Goal: Task Accomplishment & Management: Manage account settings

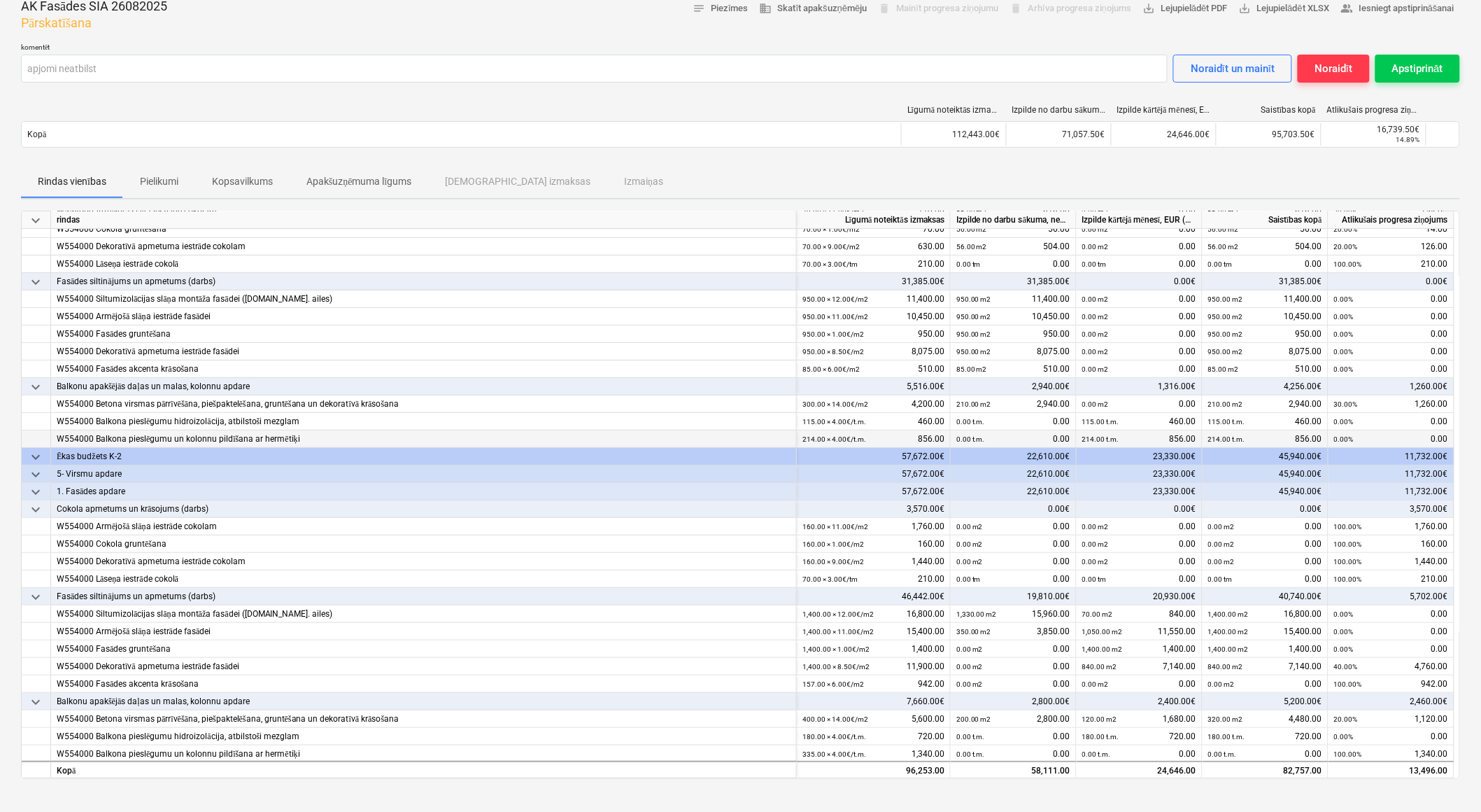
scroll to position [115, 0]
drag, startPoint x: 1122, startPoint y: 431, endPoint x: 1083, endPoint y: 437, distance: 39.5
click at [1083, 437] on div "214.00 t.m. 856.00" at bounding box center [1139, 436] width 114 height 18
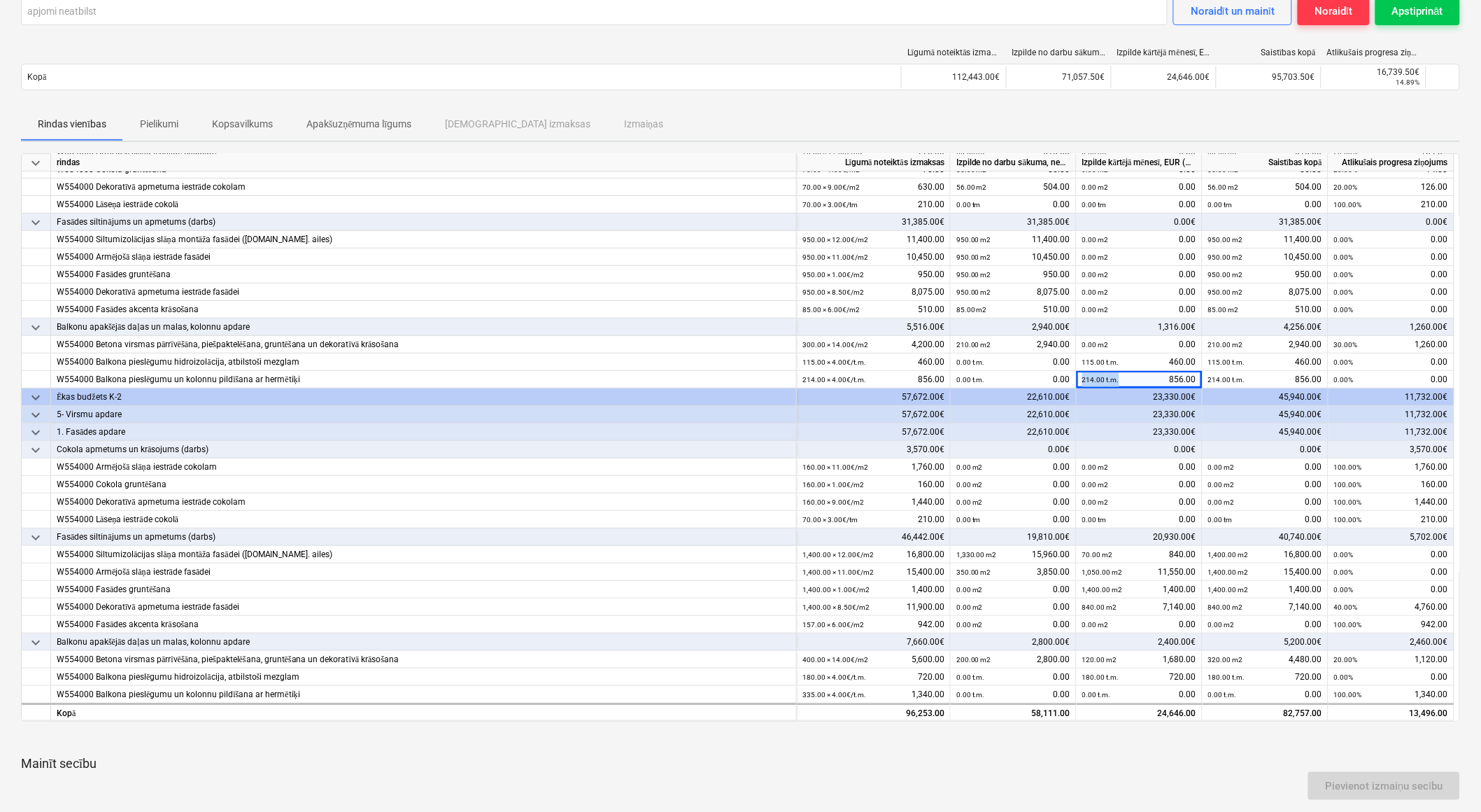
scroll to position [233, 0]
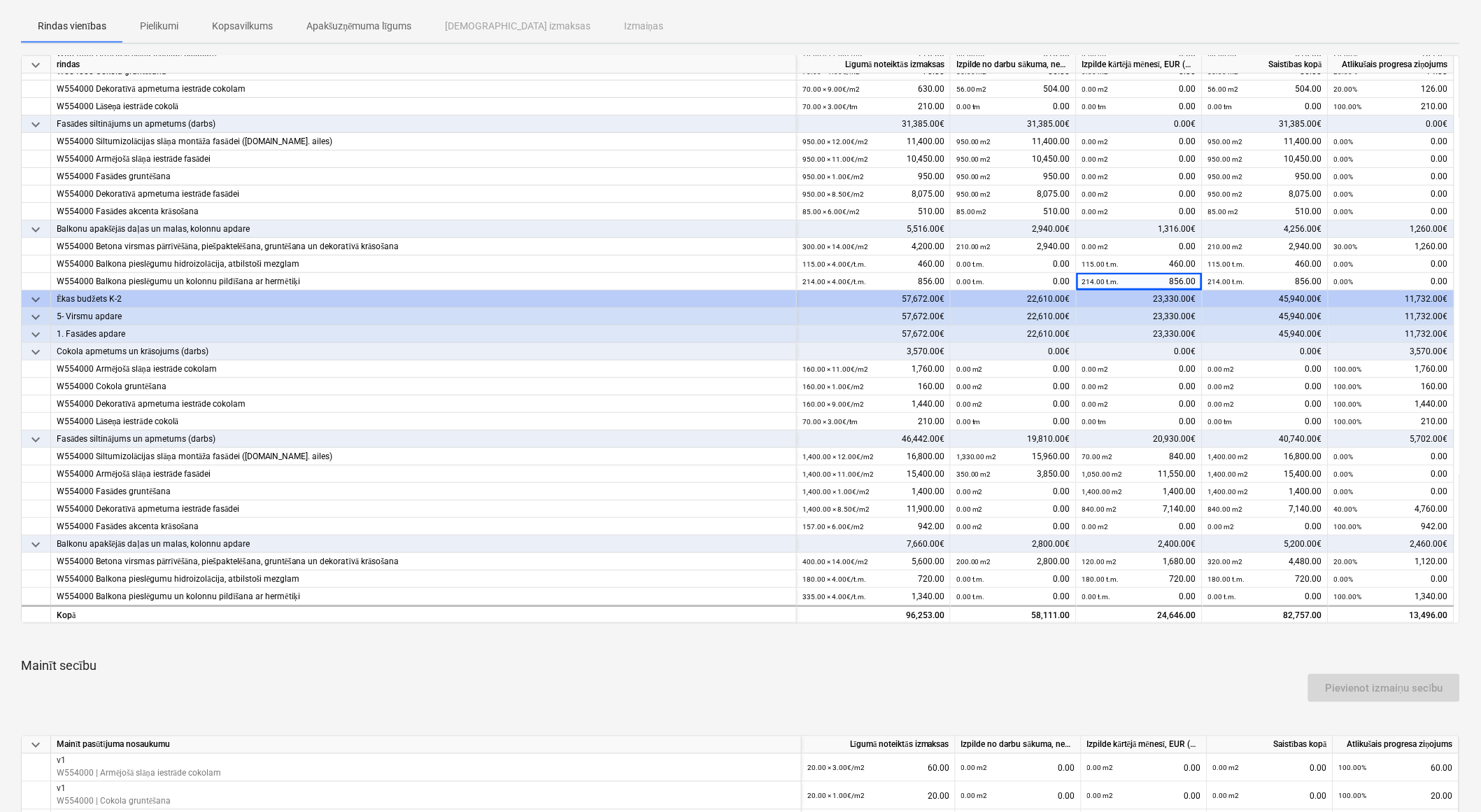
click at [1138, 684] on div "Pievienot izmaiņu secību" at bounding box center [740, 687] width 1451 height 40
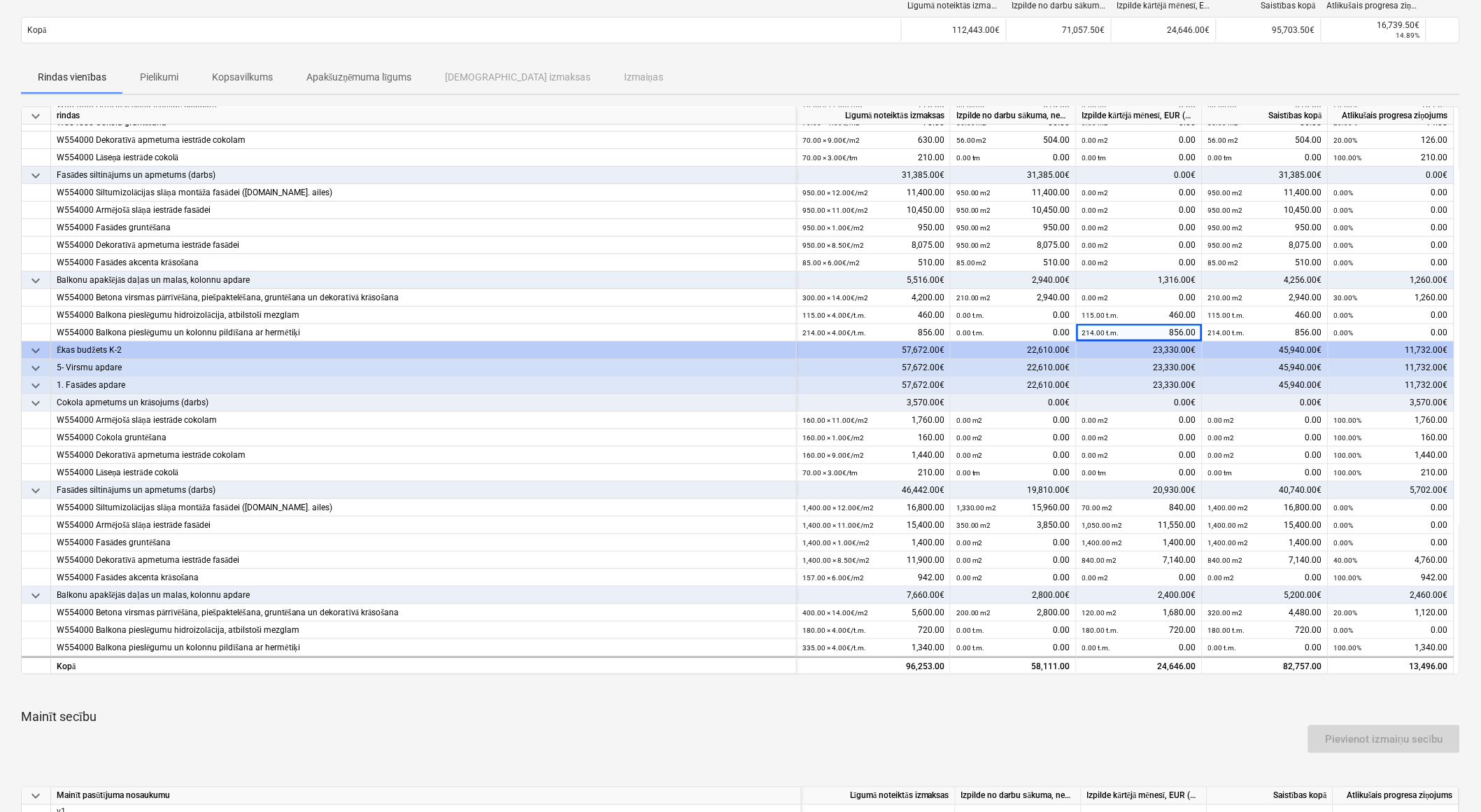
scroll to position [155, 0]
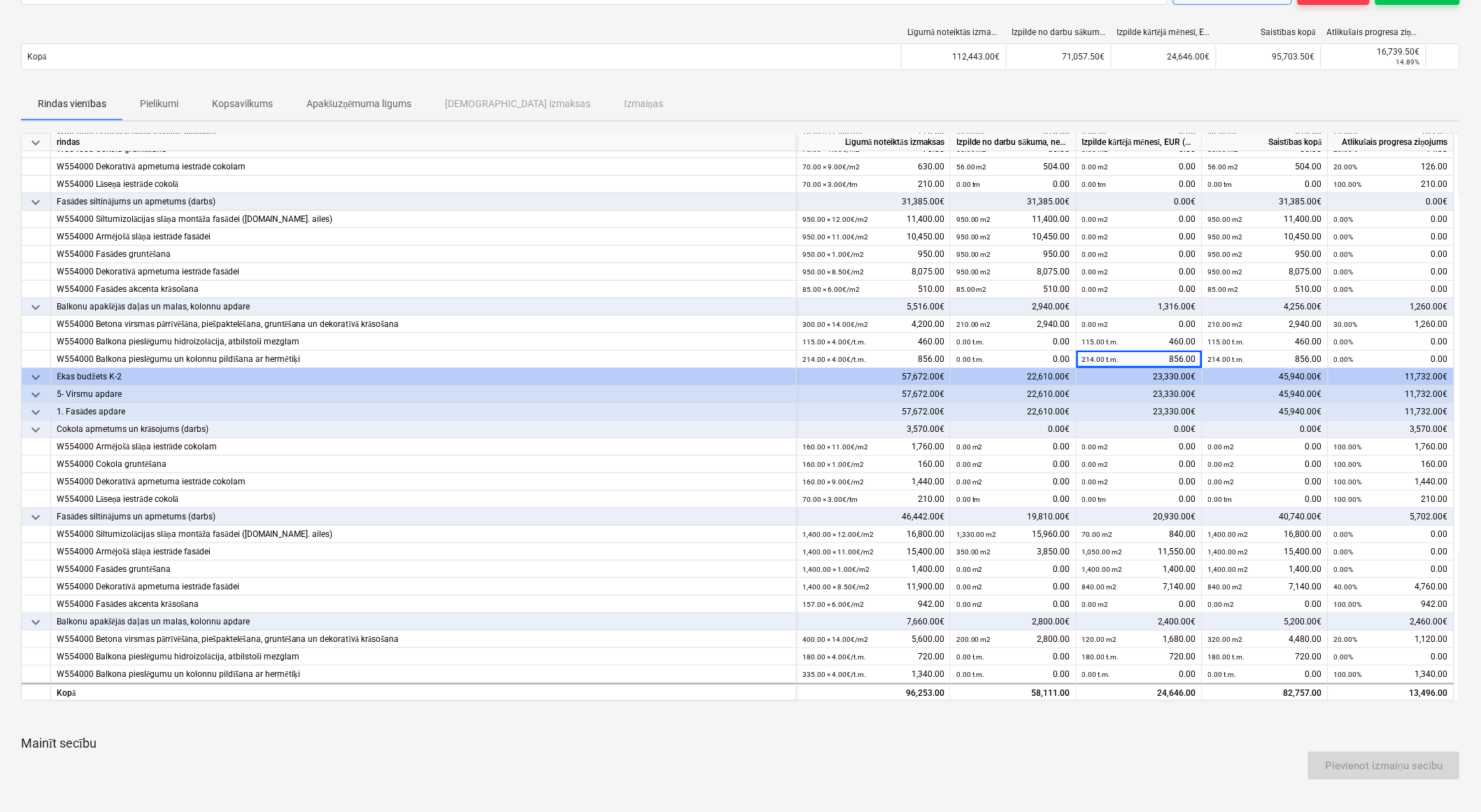
click at [1190, 745] on div "Pievienot izmaiņu secību" at bounding box center [740, 765] width 1451 height 40
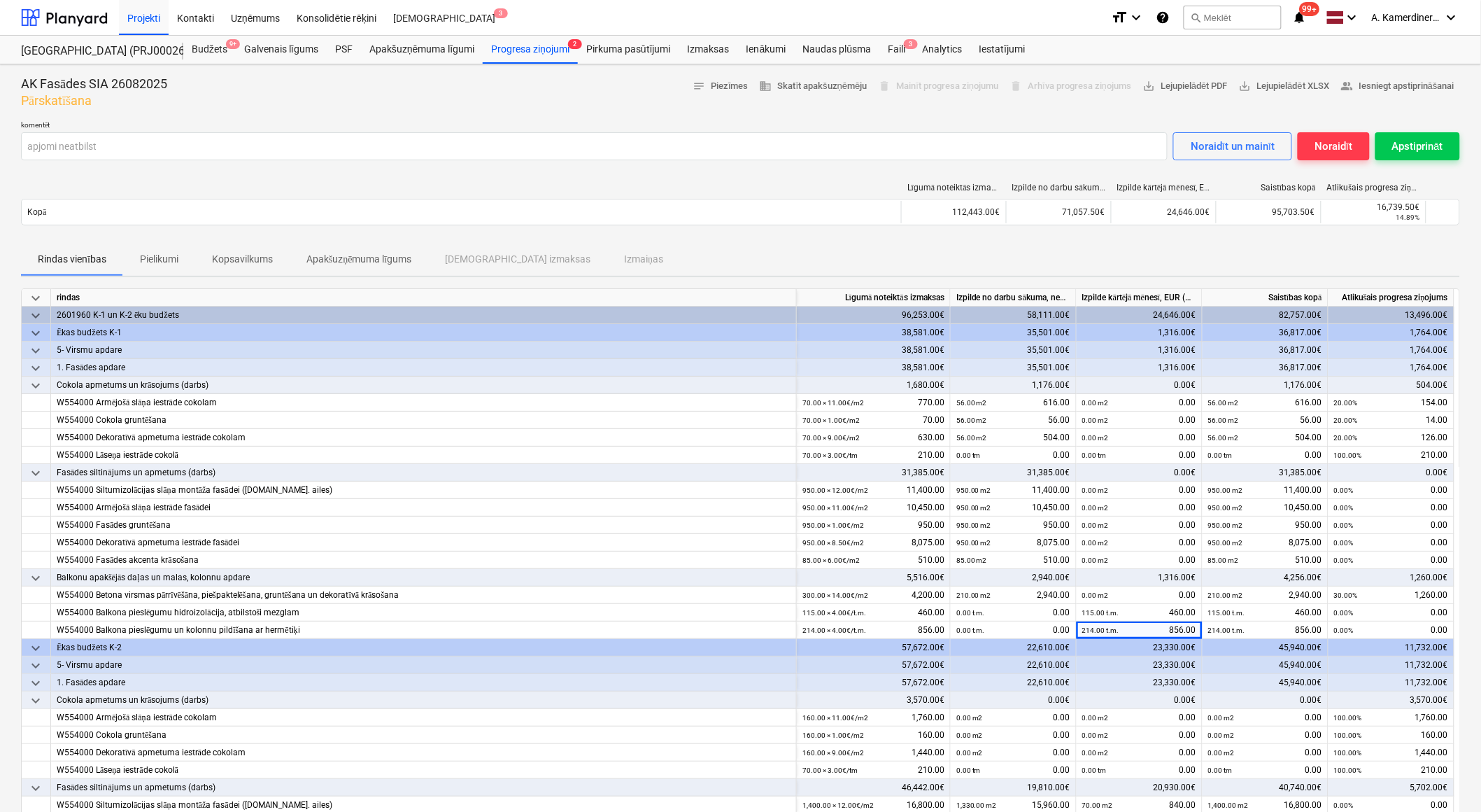
scroll to position [115, 0]
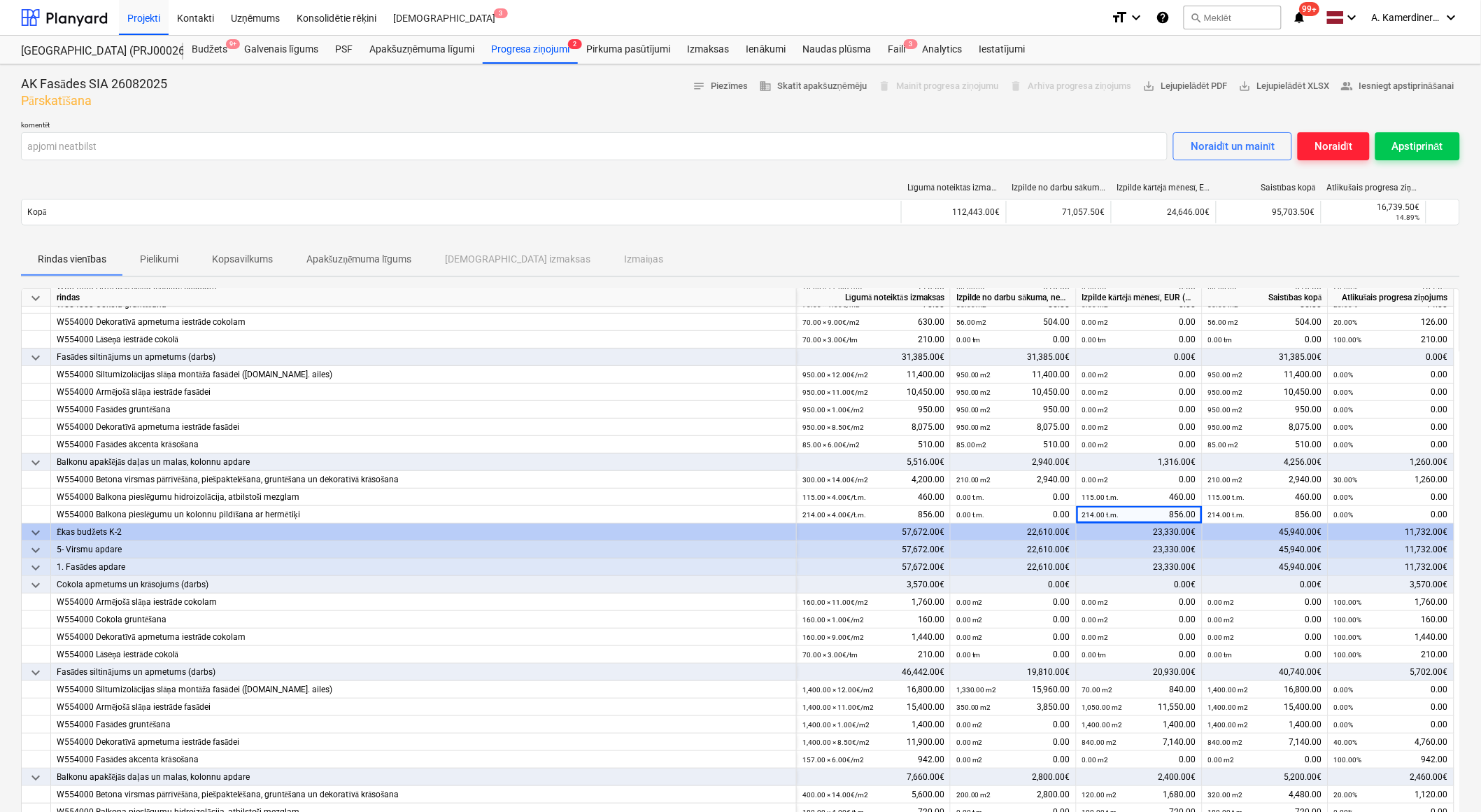
click at [1333, 147] on div "Noraidīt" at bounding box center [1334, 147] width 38 height 19
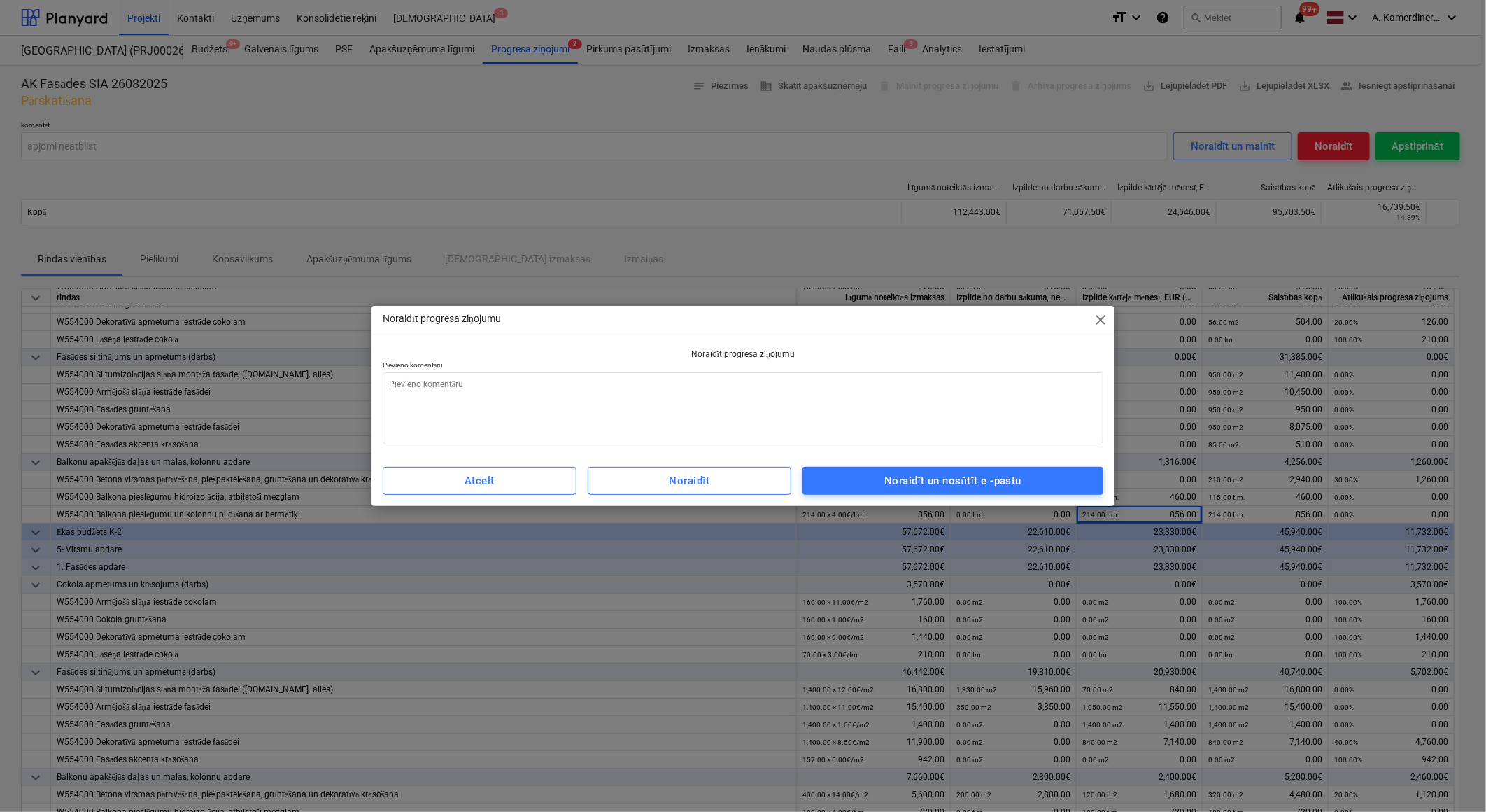
type textarea "x"
click at [784, 416] on textarea at bounding box center [743, 409] width 721 height 72
type textarea "a"
type textarea "x"
type textarea "ap"
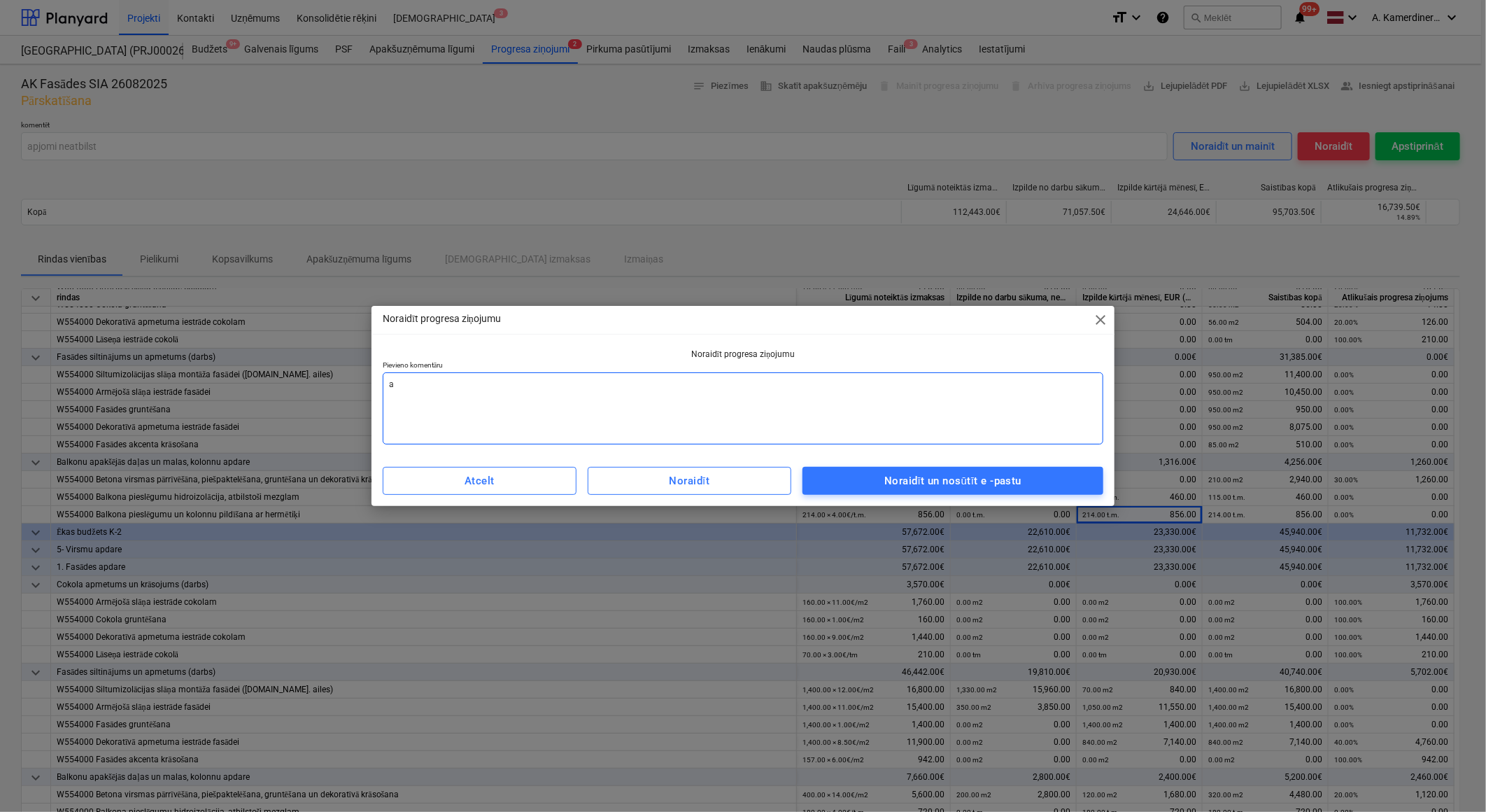
type textarea "x"
type textarea "apj"
type textarea "x"
type textarea "apjo"
type textarea "x"
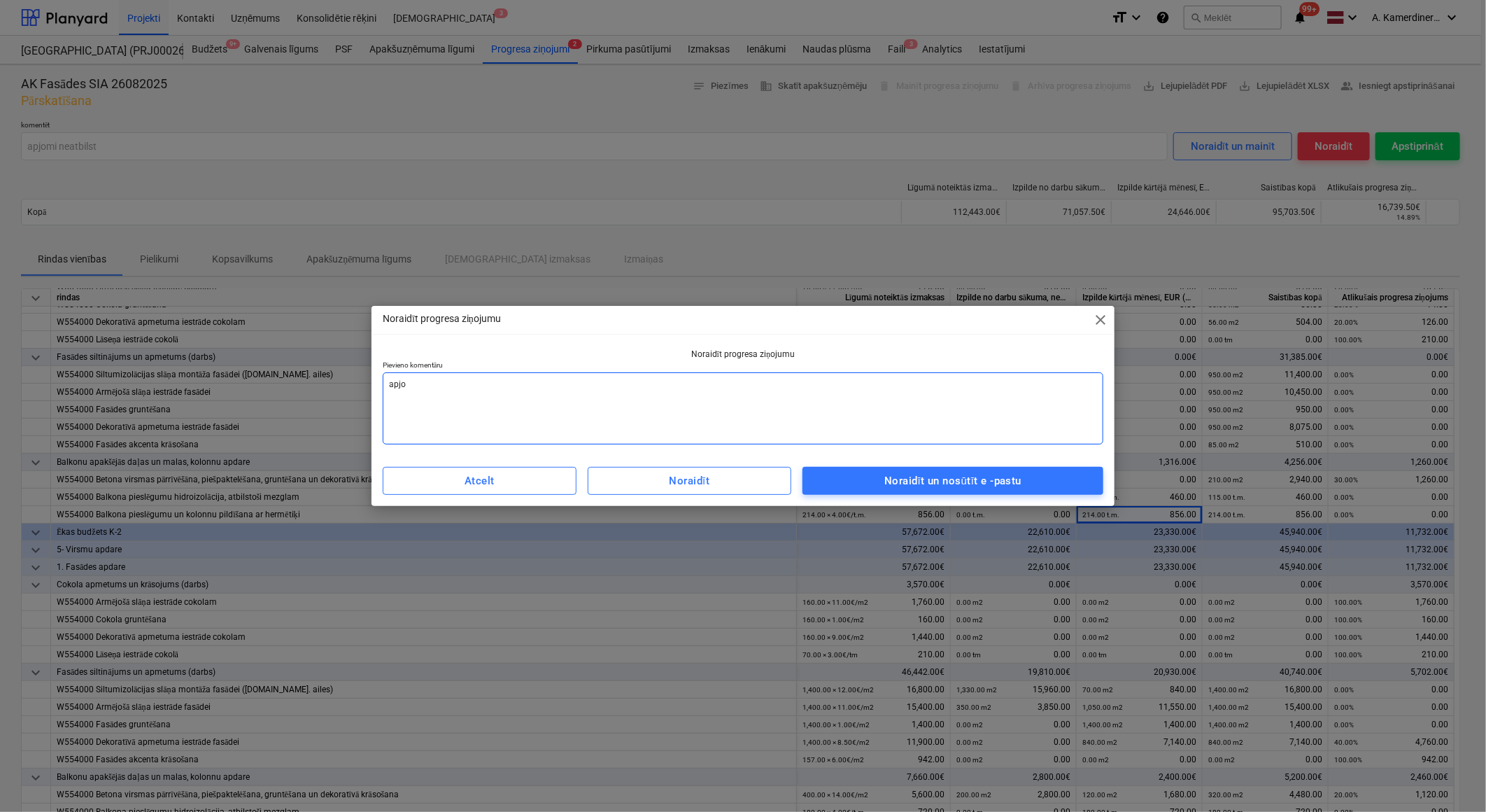
type textarea "apjom"
type textarea "x"
type textarea "apjomi"
type textarea "x"
type textarea "apjomi"
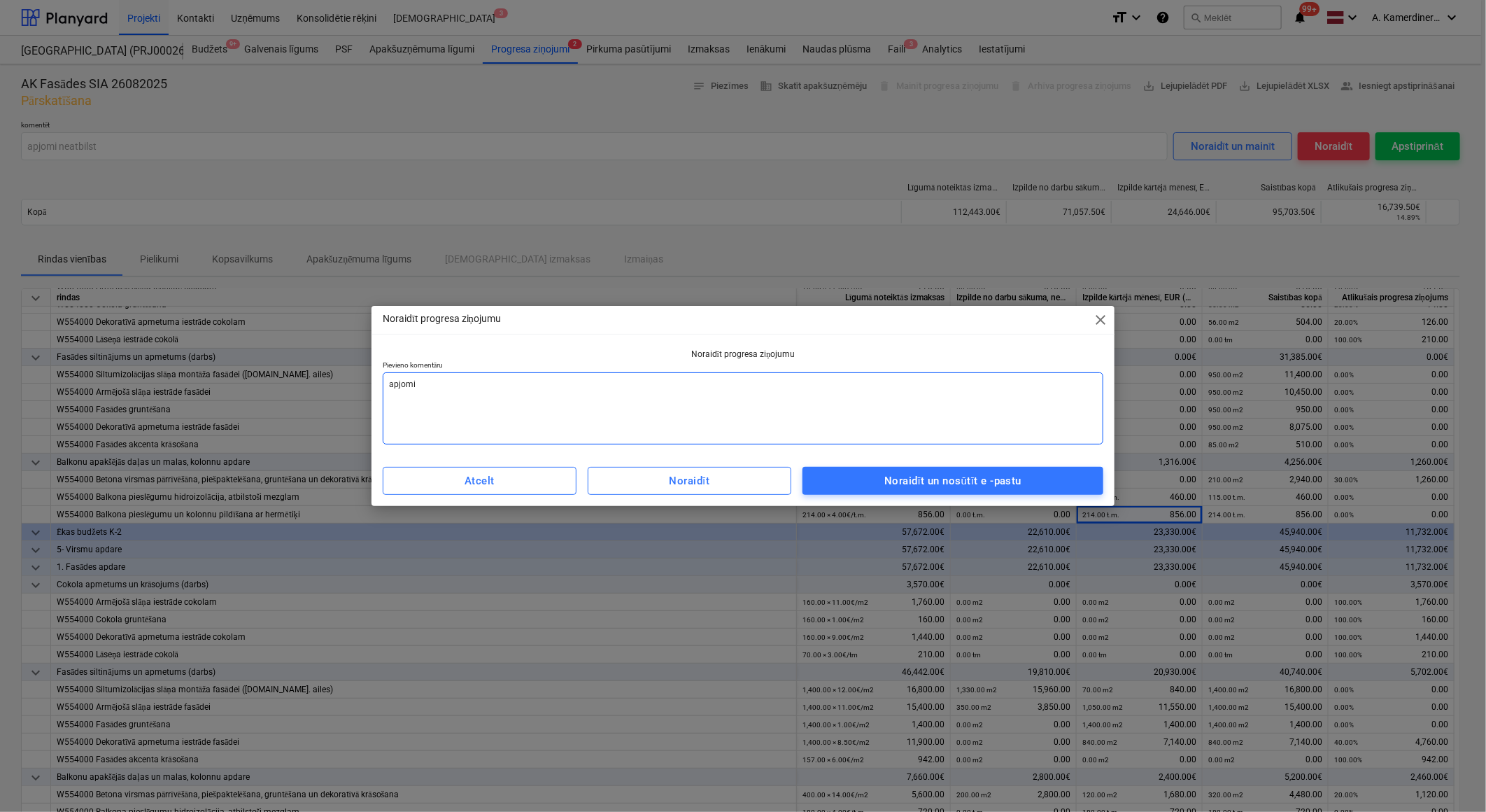
type textarea "x"
type textarea "apjomi n"
type textarea "x"
type textarea "apjomi ne"
type textarea "x"
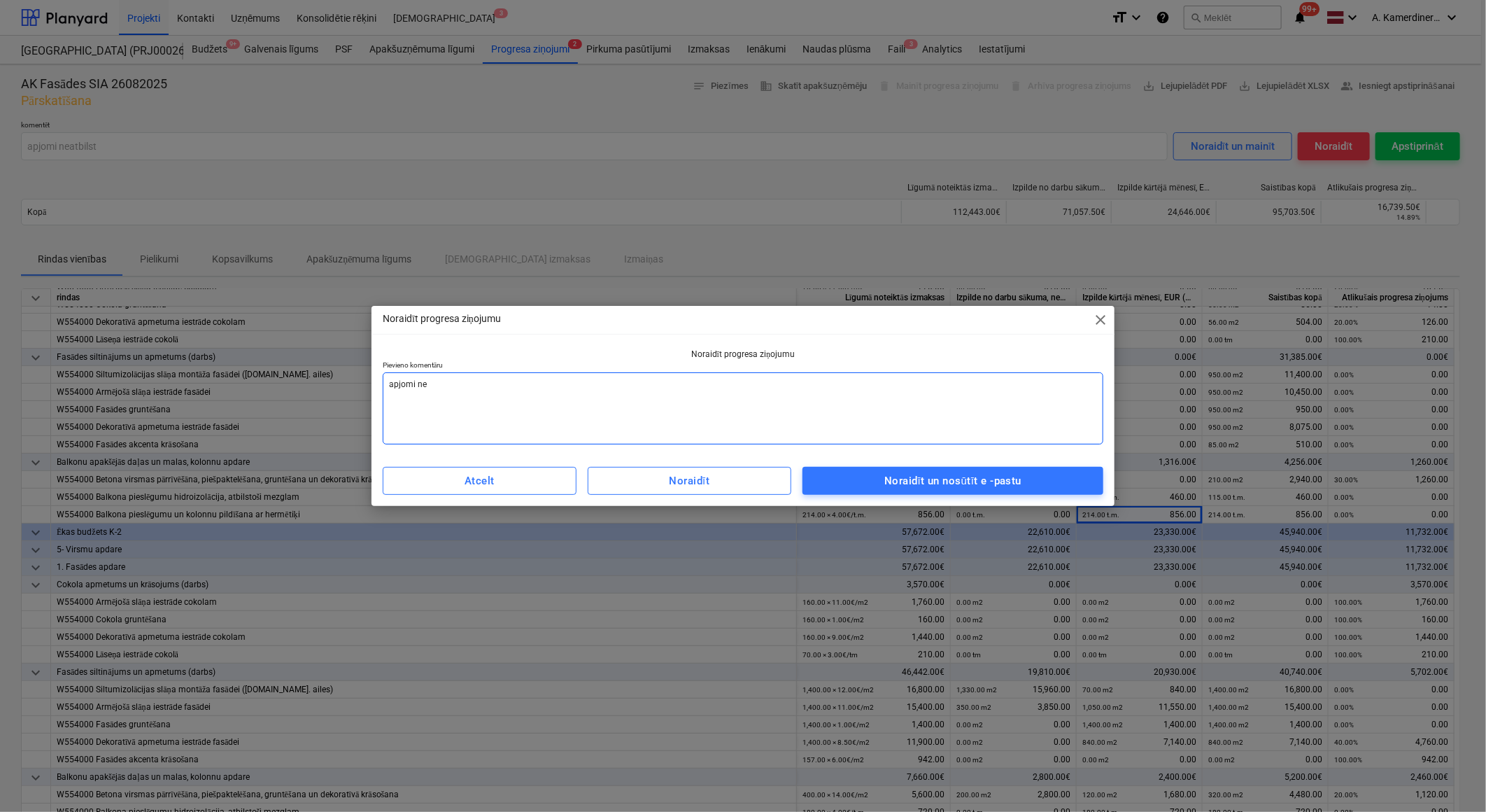
type textarea "apjomi nes"
type textarea "x"
type textarea "apjomi nesa"
type textarea "x"
type textarea "apjomi nesak"
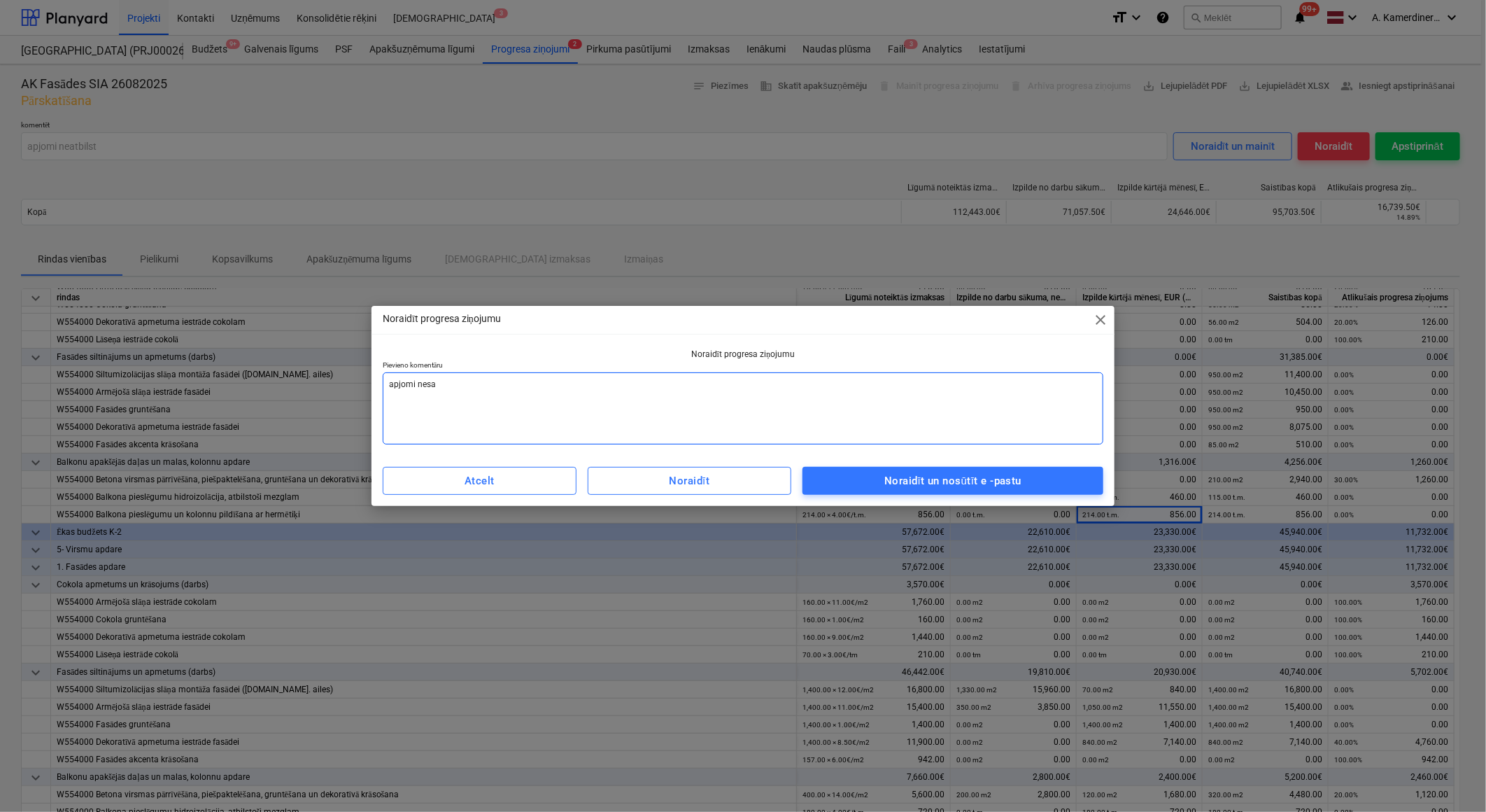
type textarea "x"
type textarea "apjomi nesakr"
type textarea "x"
type textarea "apjomi nesakrī"
type textarea "x"
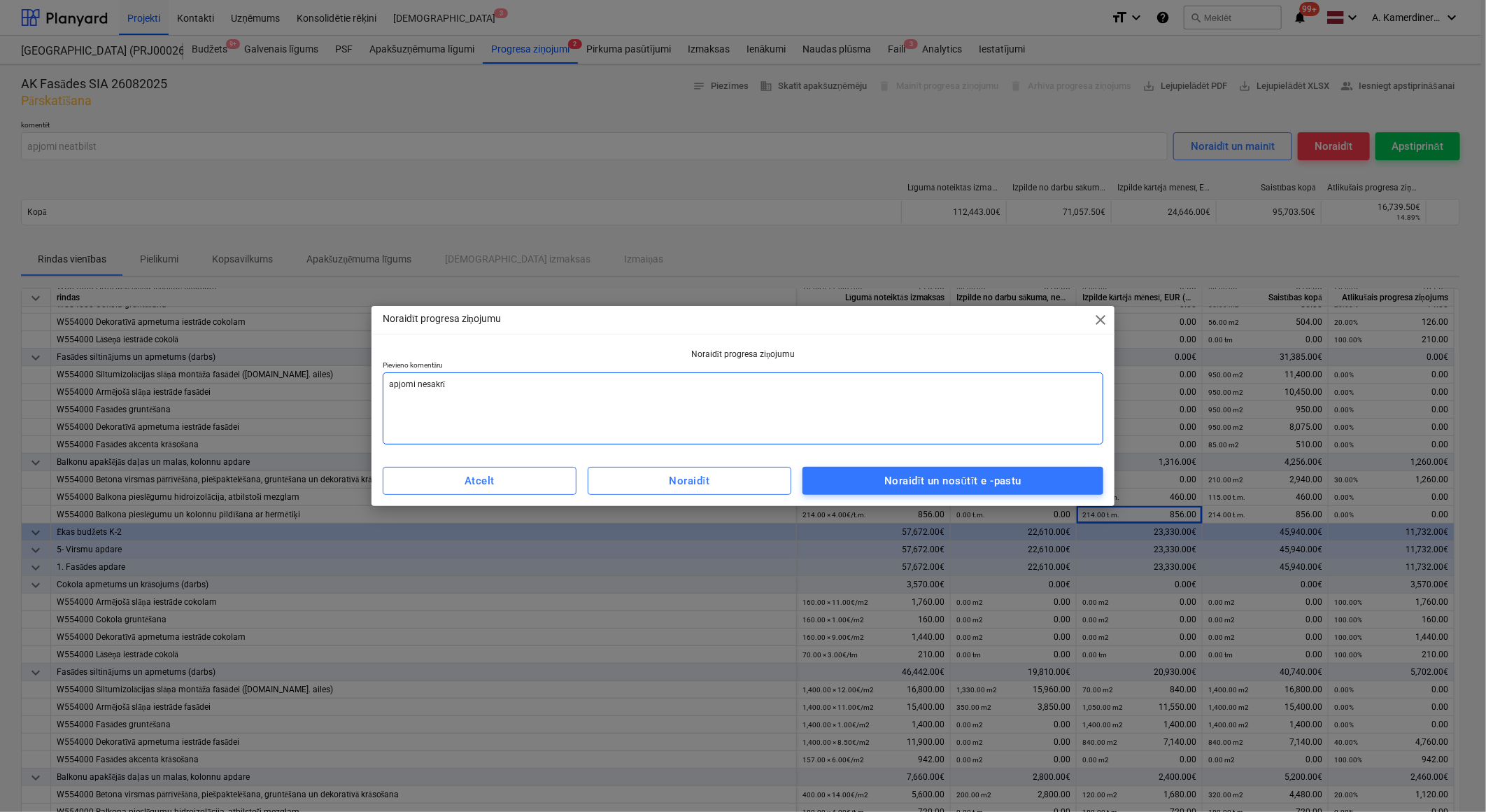
type textarea "apjomi nesakrīt"
type textarea "x"
type textarea "apjomi nesakrīt"
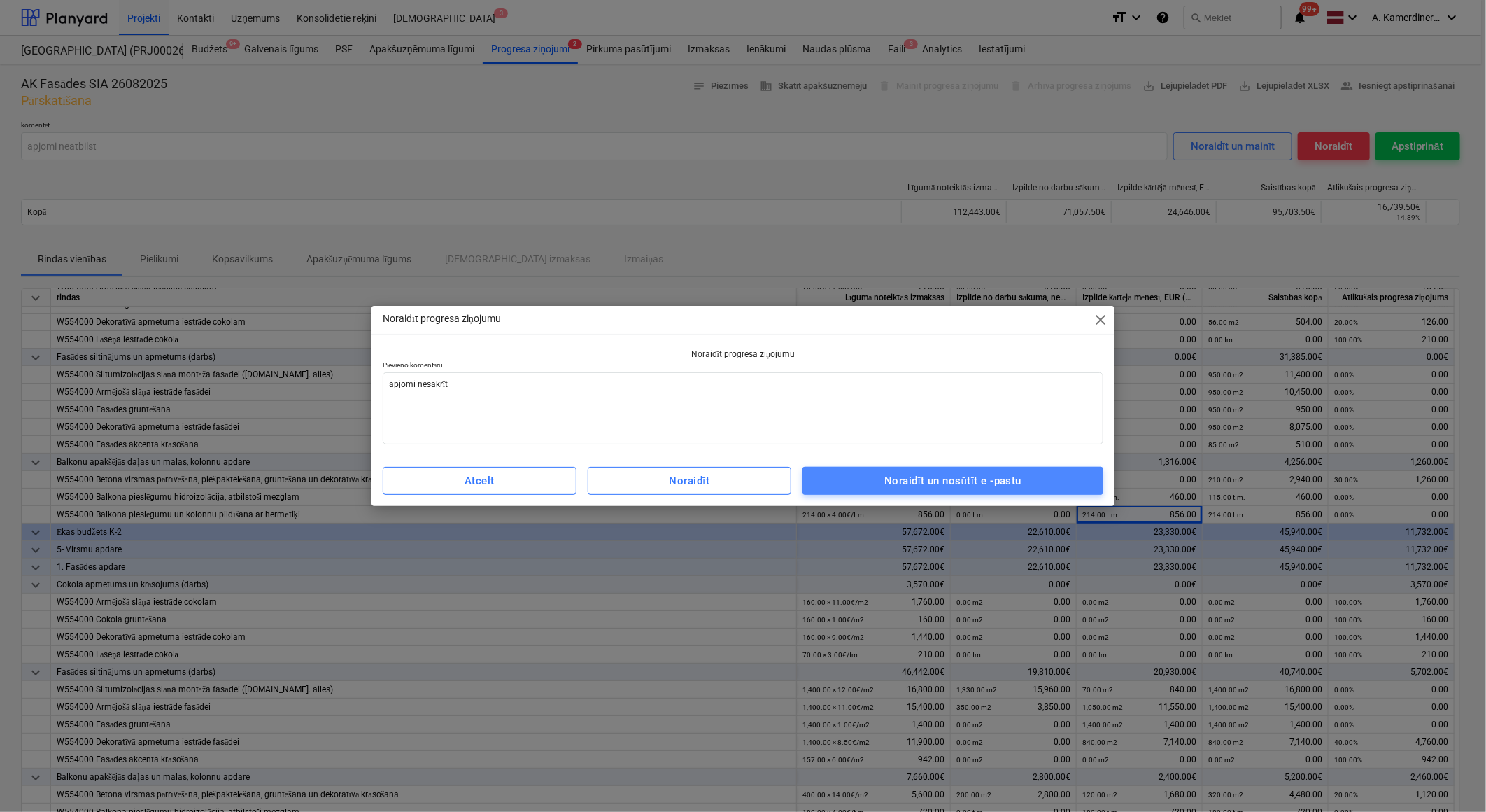
click at [847, 478] on span "Noraidīt un nosūtīt e -pastu" at bounding box center [953, 481] width 270 height 19
type textarea "x"
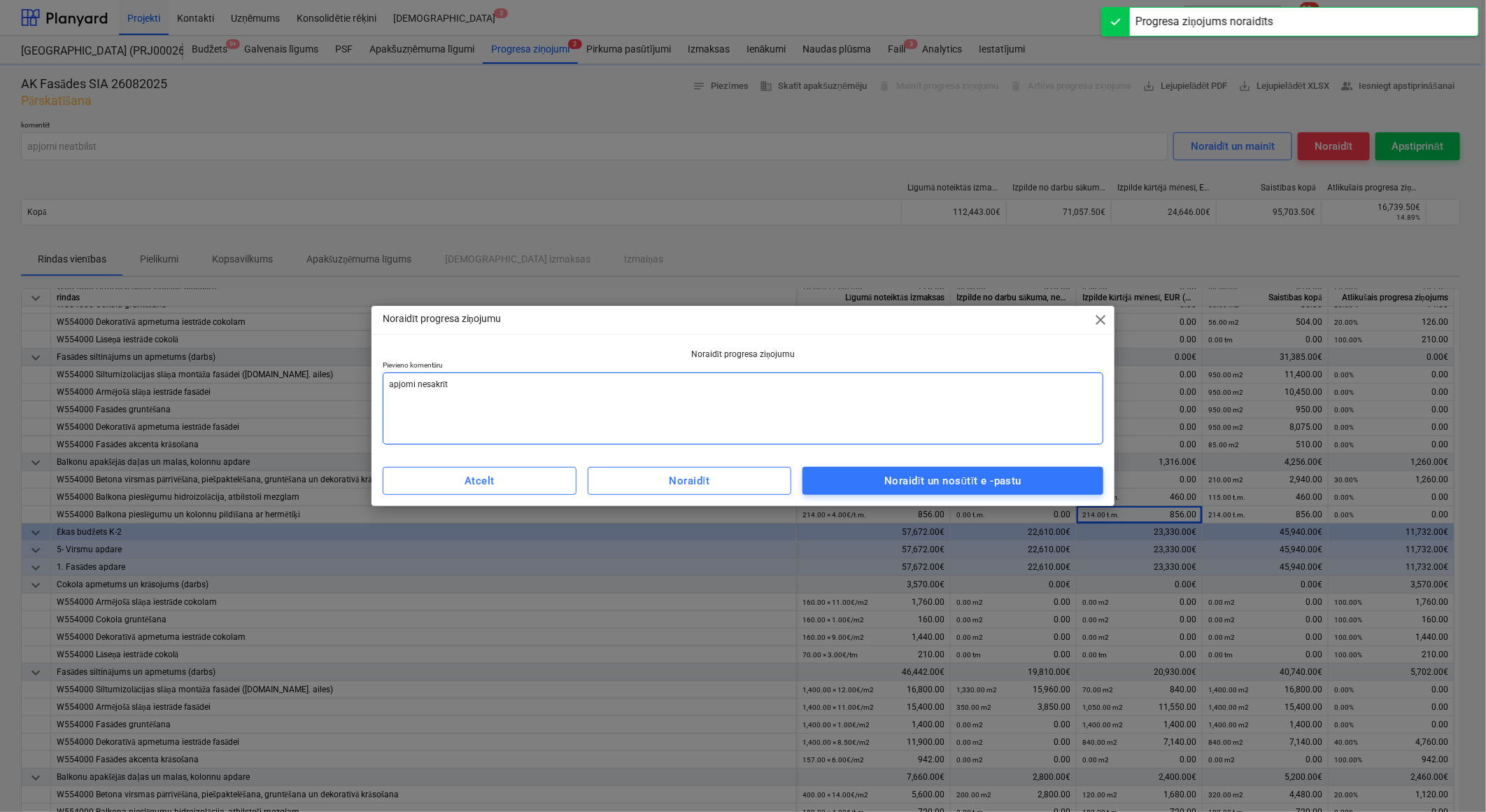
type input "apjomi nesakrīt"
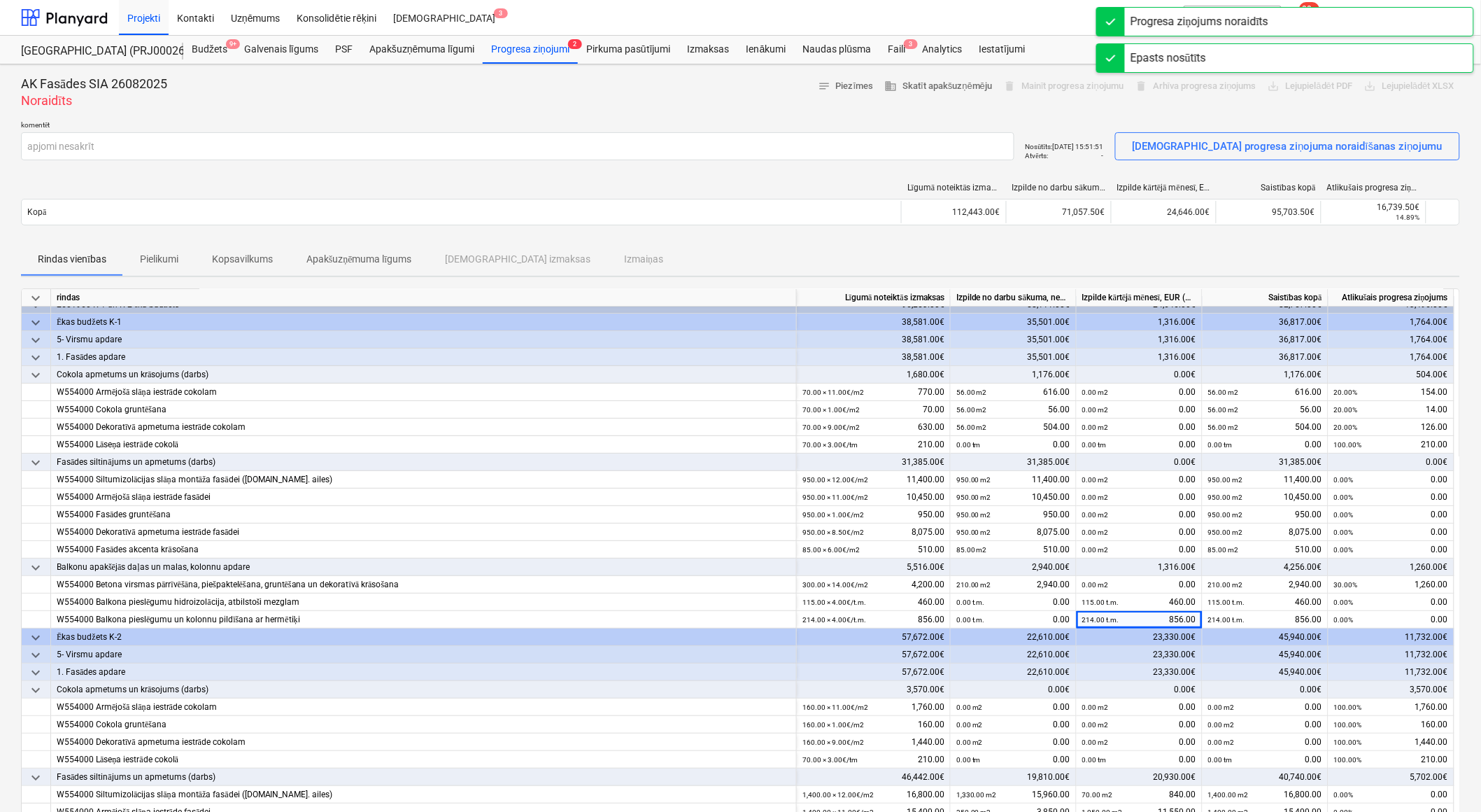
scroll to position [0, 0]
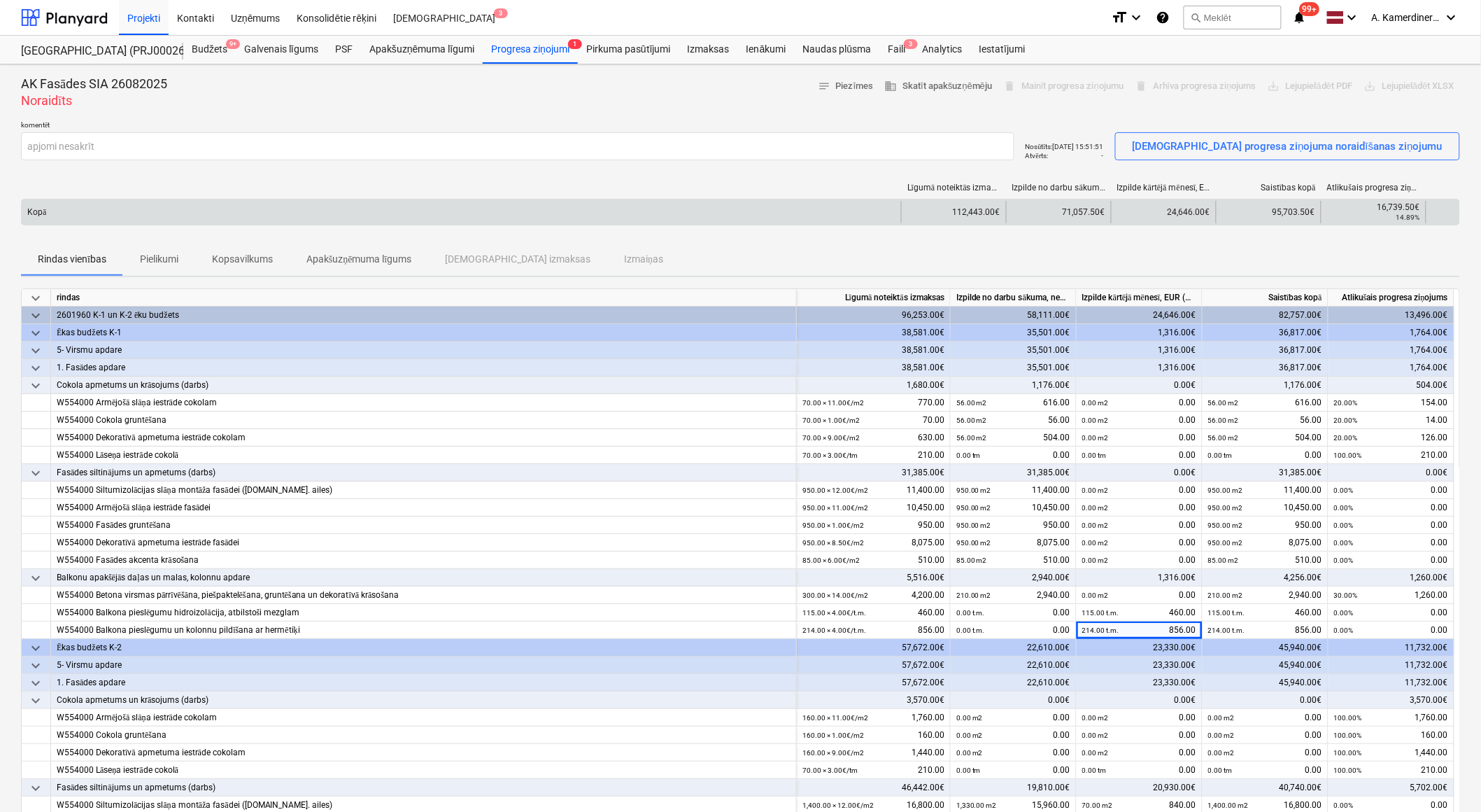
click at [843, 225] on div "Kopā 112,443.00€ 71,057.50€ 24,646.00€ 95,703.50€ 16,739.50€ 14.89%" at bounding box center [740, 212] width 1440 height 27
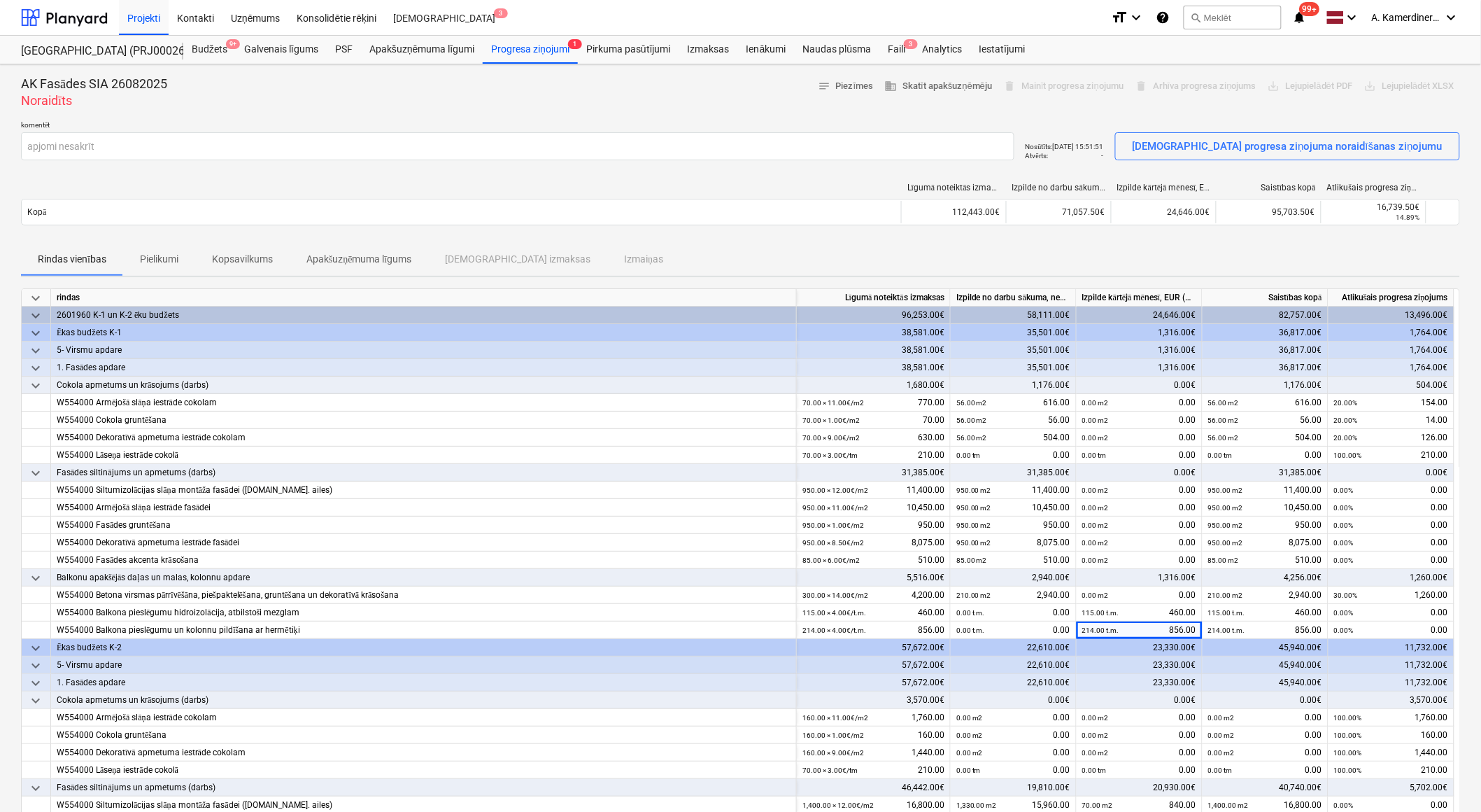
click at [848, 238] on div "Līgumā noteiktās izmaksas Izpilde no darbu sākuma, neskaitot kārtējā mēneša izp…" at bounding box center [740, 207] width 1440 height 71
click at [43, 19] on div at bounding box center [64, 18] width 87 height 35
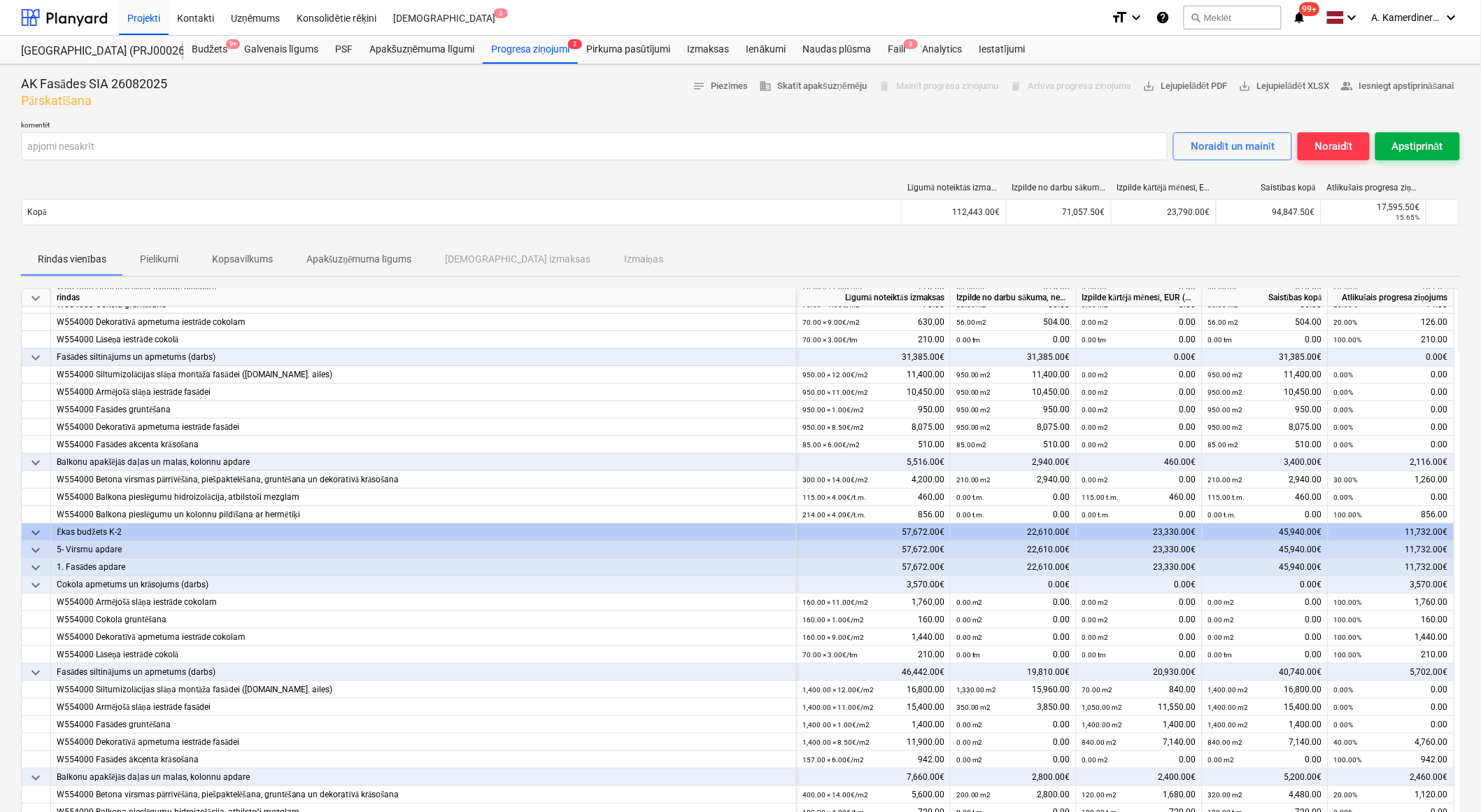
click at [1428, 145] on div "Apstiprināt" at bounding box center [1418, 147] width 51 height 19
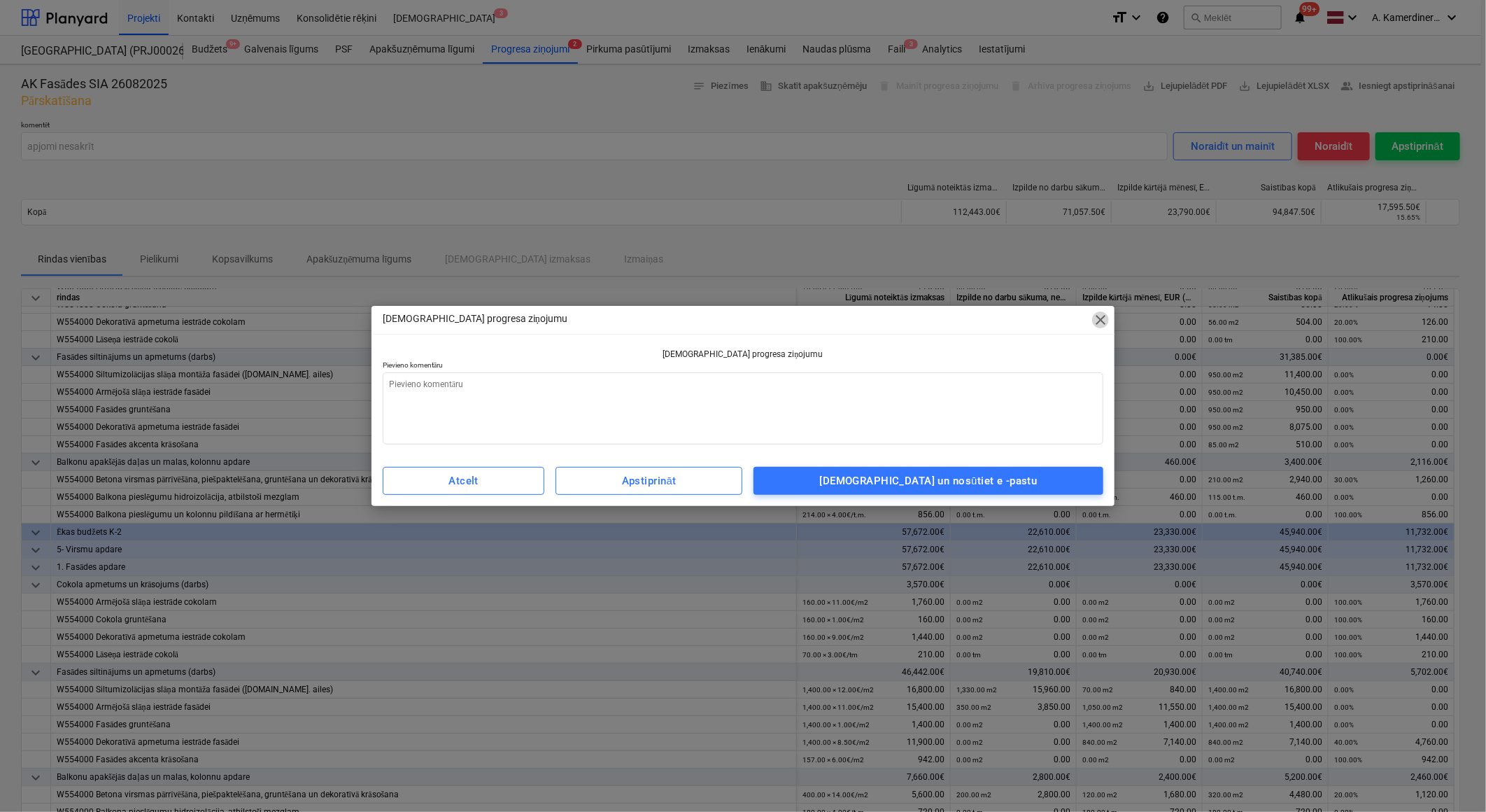
click at [1101, 320] on span "close" at bounding box center [1101, 320] width 17 height 17
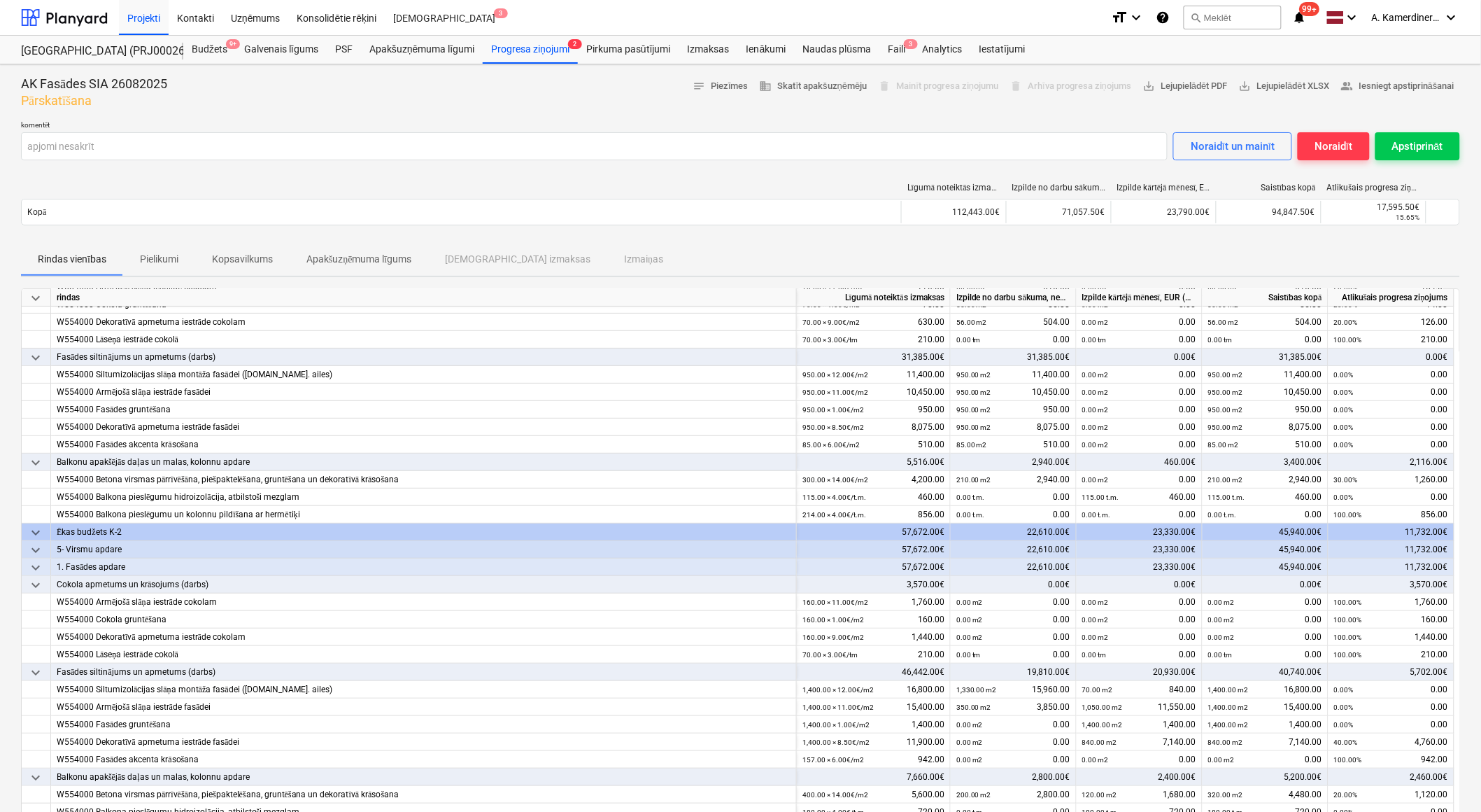
click at [221, 256] on p "Kopsavilkums" at bounding box center [243, 259] width 61 height 14
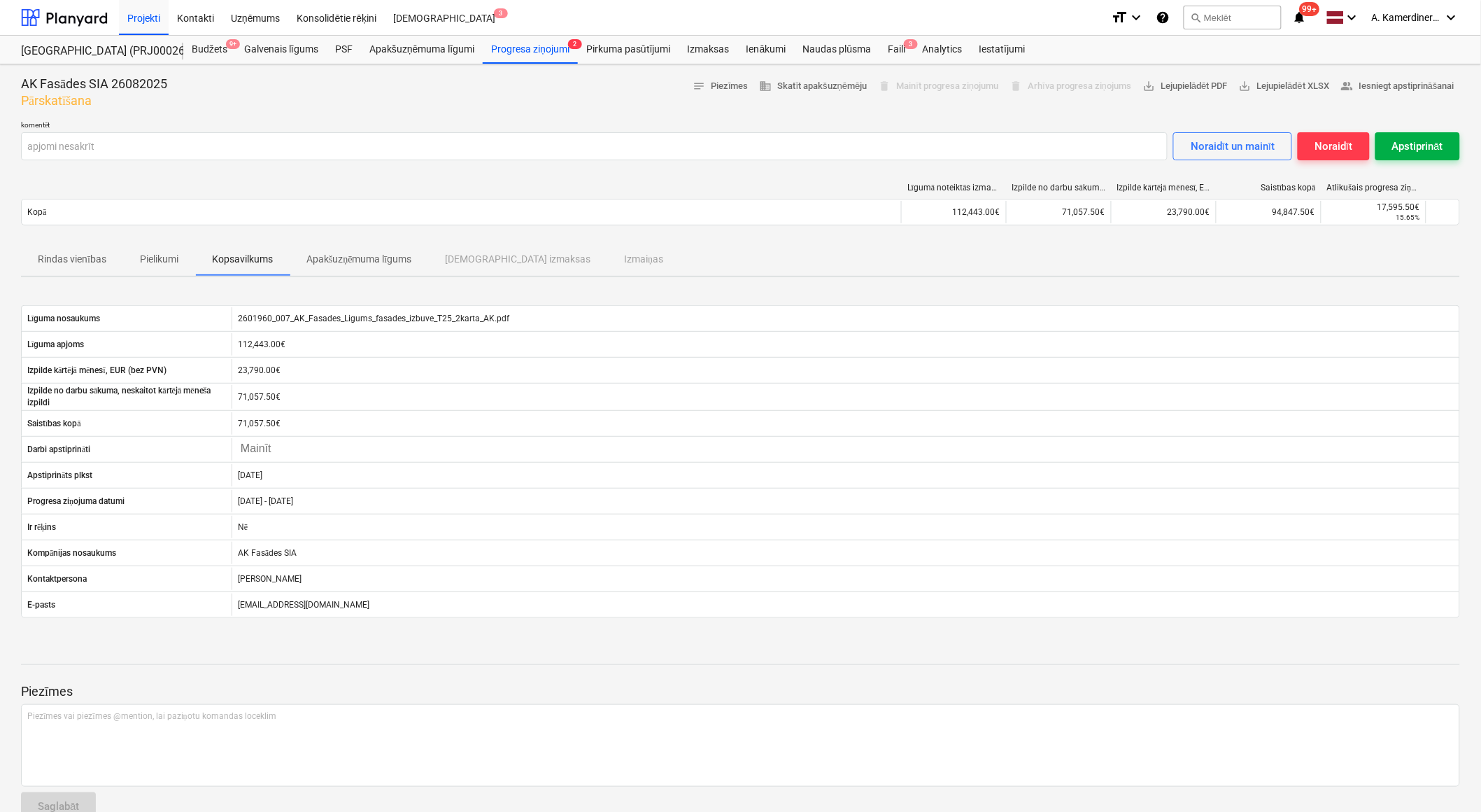
click at [1432, 147] on div "Apstiprināt" at bounding box center [1418, 147] width 51 height 19
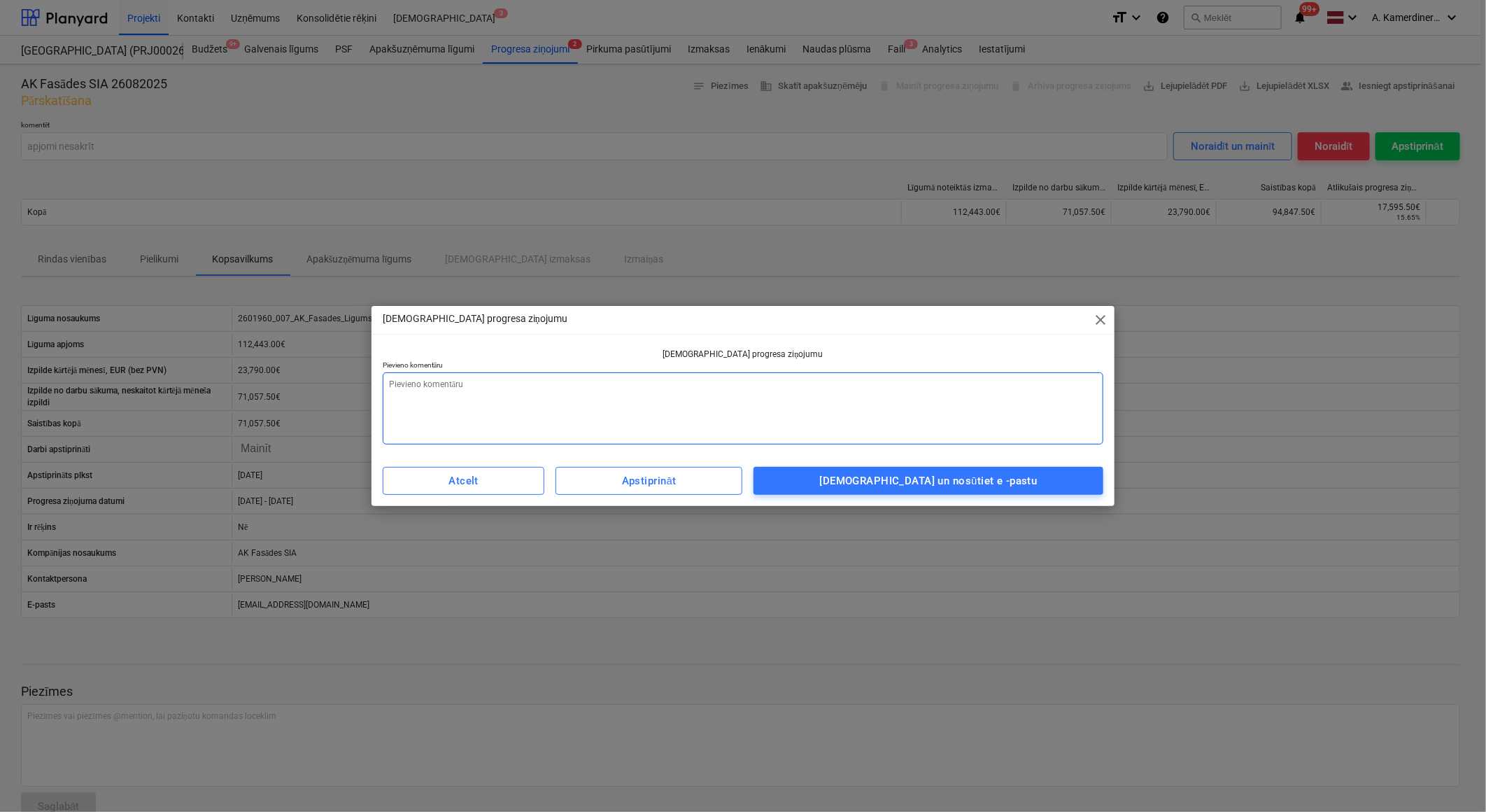
click at [598, 416] on textarea at bounding box center [743, 409] width 721 height 72
type textarea "x"
type textarea "o"
type textarea "x"
type textarea "ok"
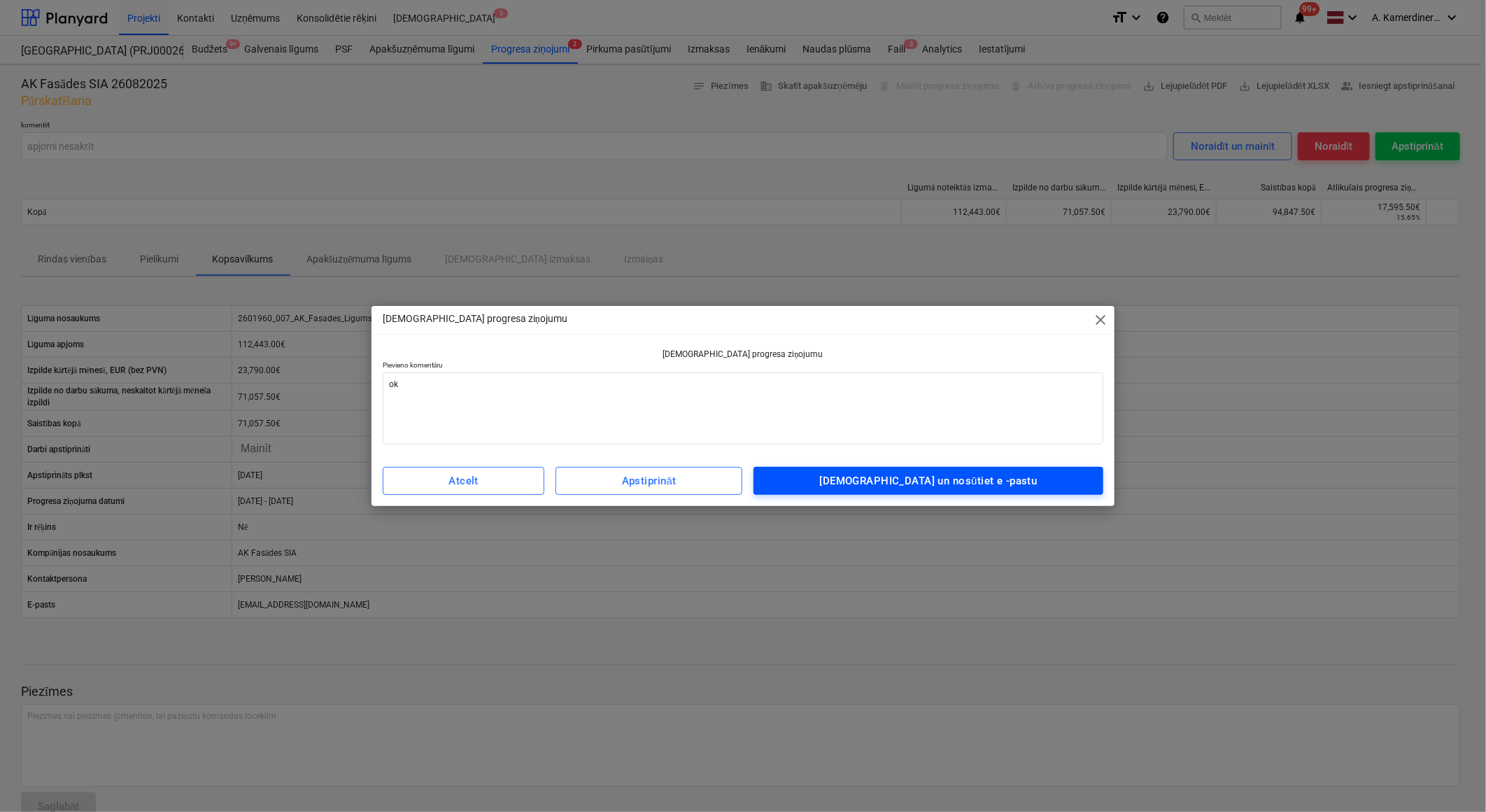
click at [940, 473] on div "[DEMOGRAPHIC_DATA] un nosūtiet e -pastu" at bounding box center [929, 481] width 217 height 19
type textarea "x"
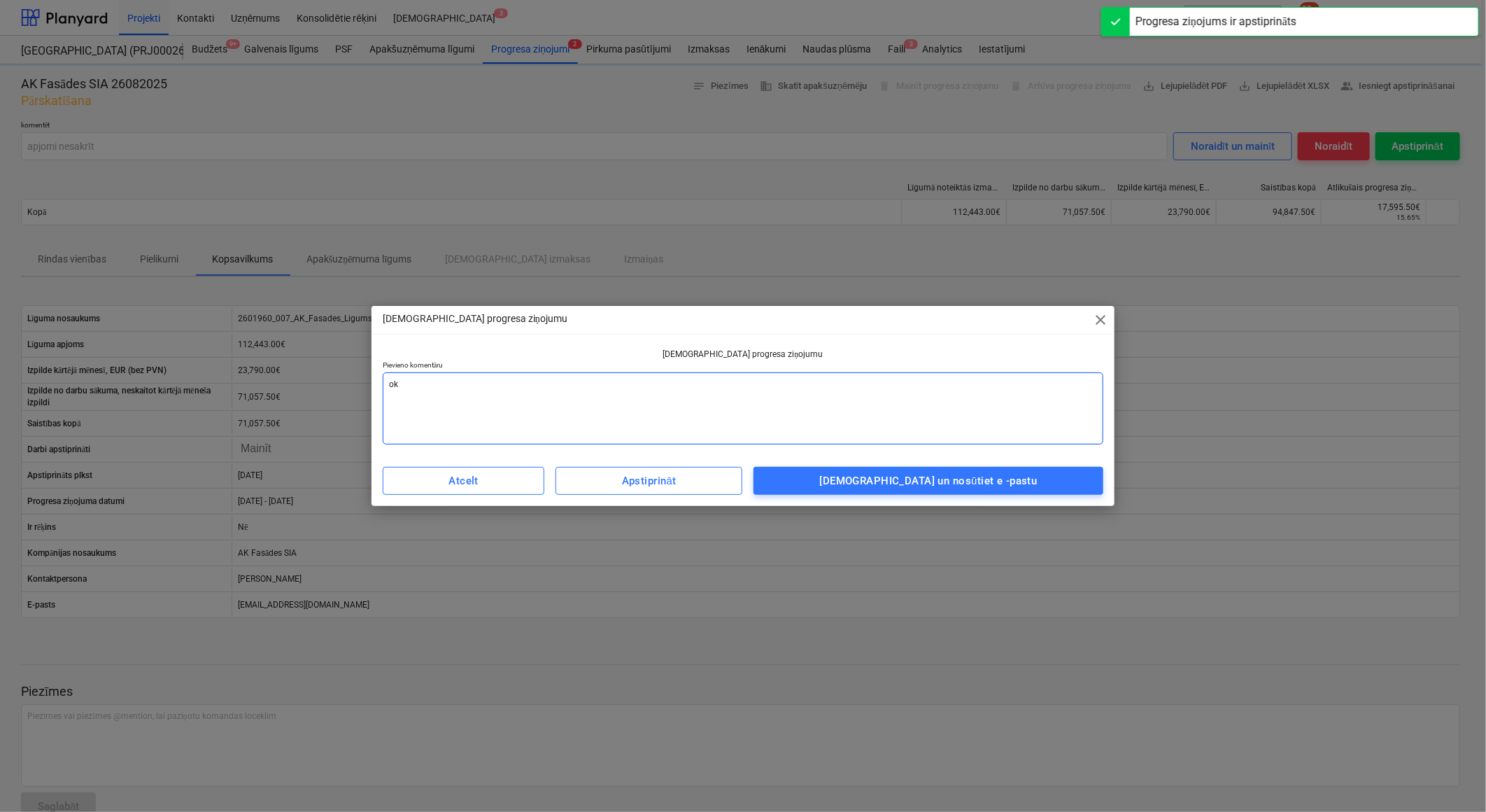
type input "ok"
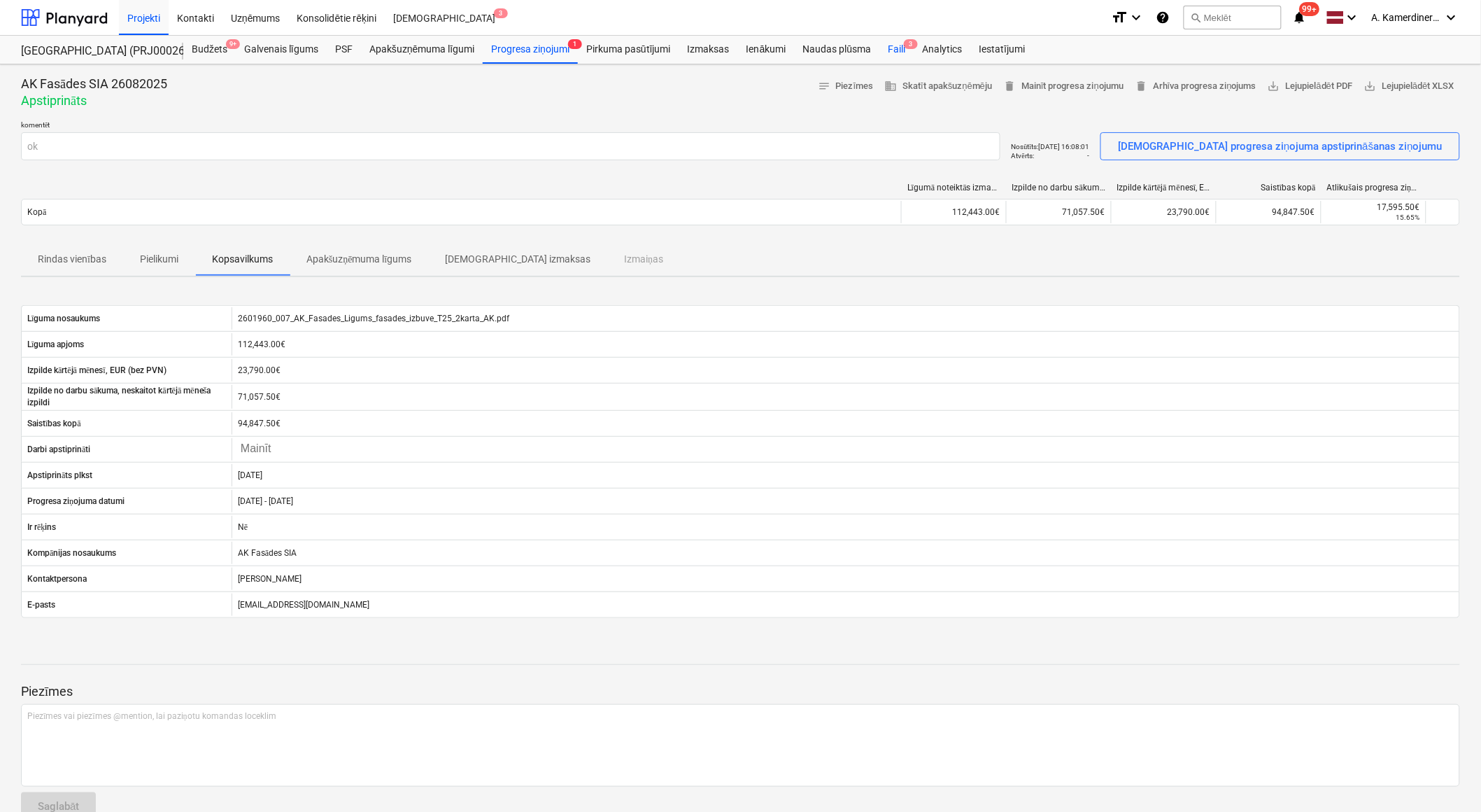
click at [898, 51] on div "Faili 3" at bounding box center [896, 49] width 35 height 28
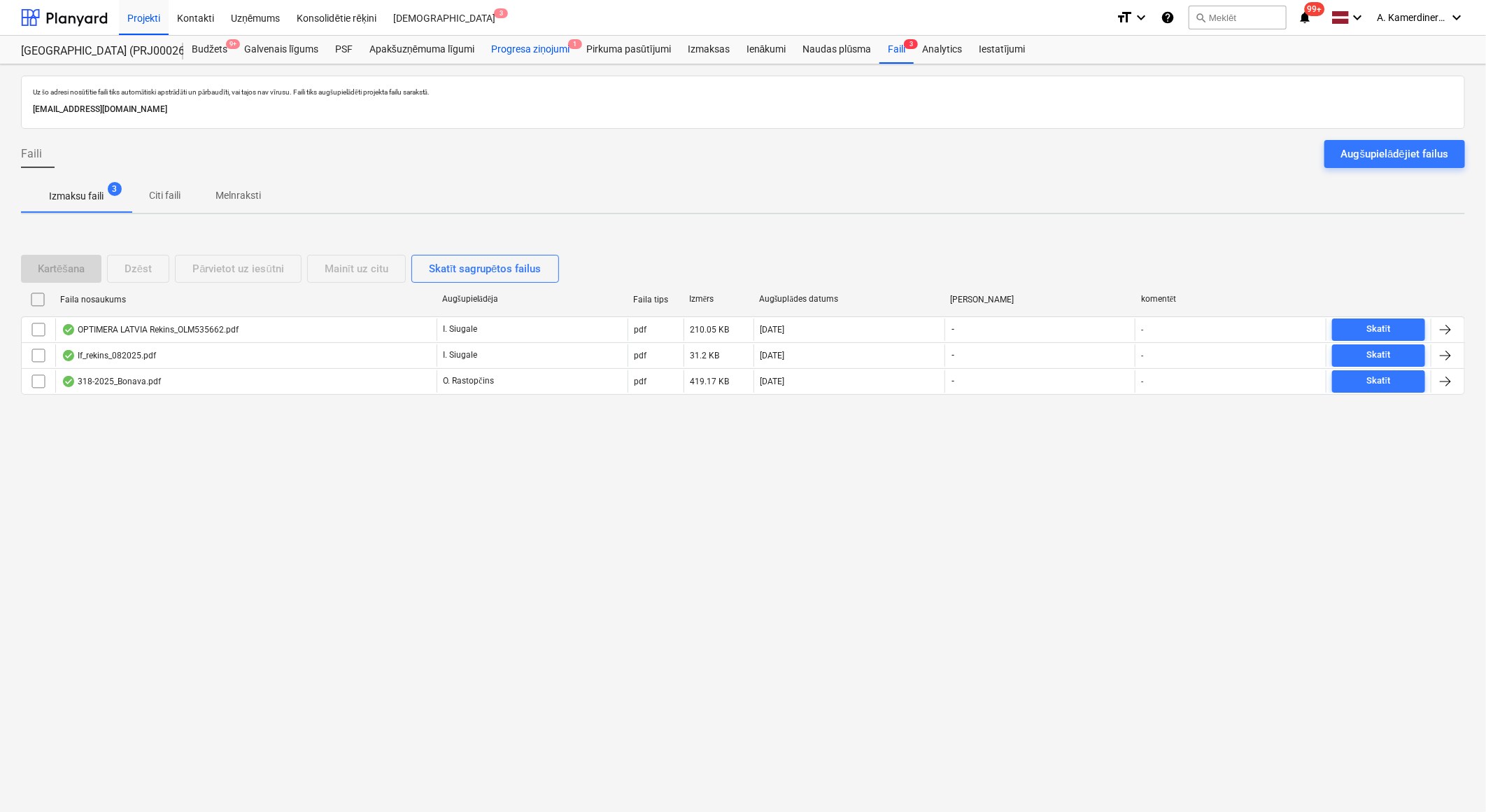
click at [493, 52] on div "Progresa ziņojumi 1" at bounding box center [530, 49] width 95 height 28
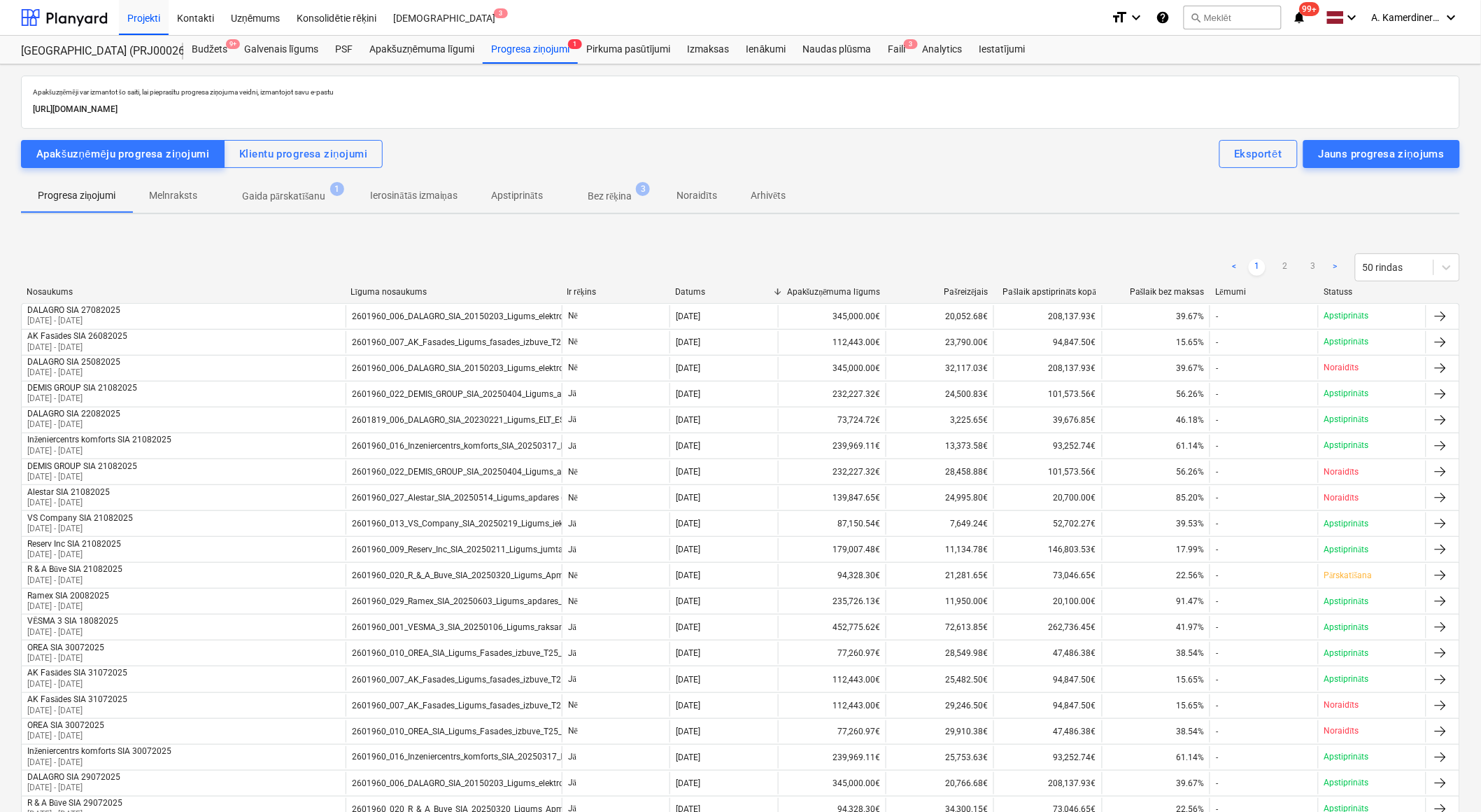
click at [320, 196] on p "Gaida pārskatīšanu" at bounding box center [284, 195] width 84 height 14
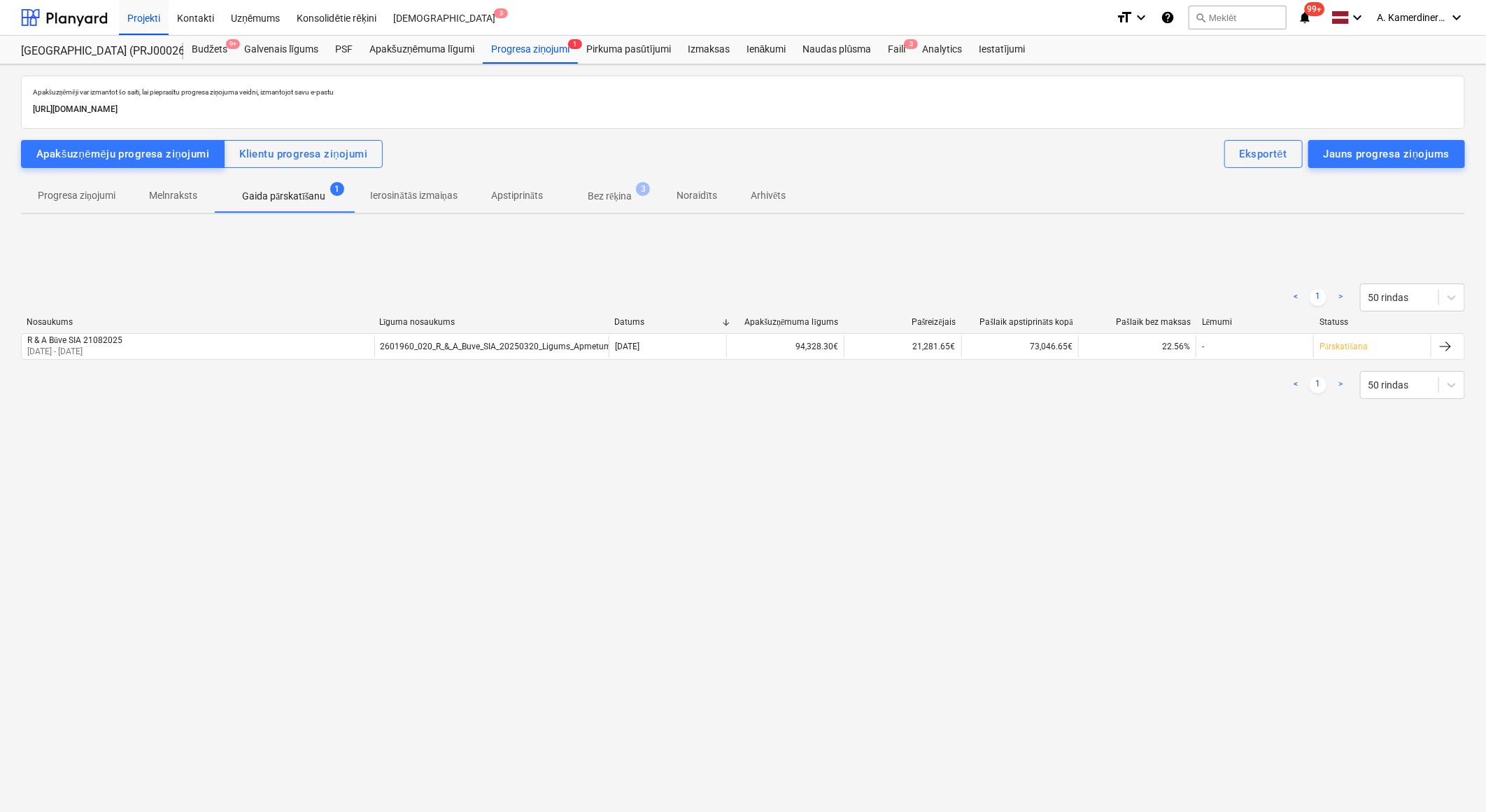
click at [621, 201] on p "Bez rēķina" at bounding box center [610, 195] width 44 height 14
